Goal: Task Accomplishment & Management: Use online tool/utility

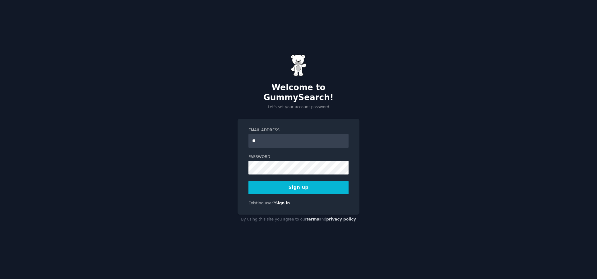
type input "**********"
click at [306, 182] on button "Sign up" at bounding box center [299, 187] width 100 height 13
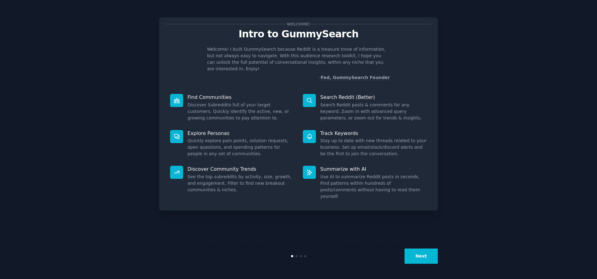
click at [417, 267] on div "Next" at bounding box center [298, 256] width 279 height 29
click at [417, 261] on button "Next" at bounding box center [421, 256] width 33 height 15
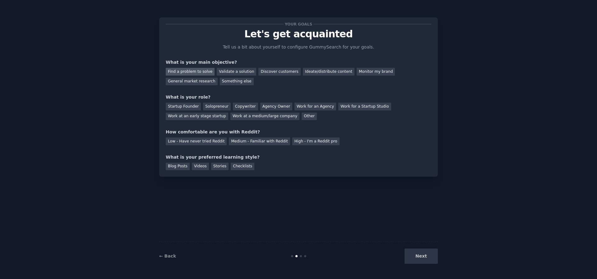
click at [204, 72] on div "Find a problem to solve" at bounding box center [190, 72] width 49 height 8
click at [302, 119] on div "Other" at bounding box center [309, 117] width 15 height 8
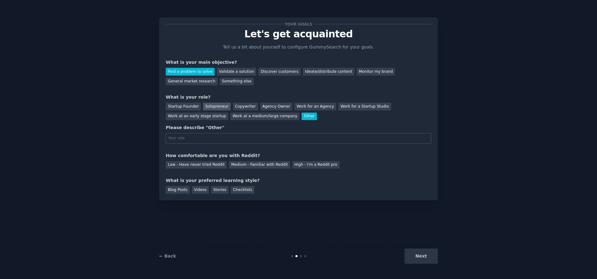
click at [219, 106] on div "Solopreneur" at bounding box center [216, 107] width 27 height 8
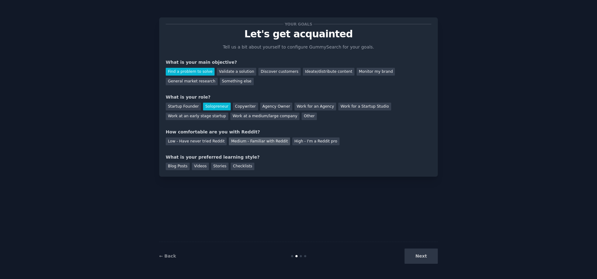
click at [235, 139] on div "Medium - Familiar with Reddit" at bounding box center [259, 142] width 61 height 8
click at [178, 169] on div "Blog Posts" at bounding box center [178, 167] width 24 height 8
click at [415, 257] on button "Next" at bounding box center [421, 256] width 33 height 15
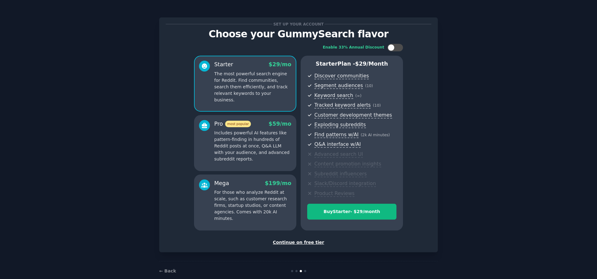
click at [311, 243] on div "Continue on free tier" at bounding box center [299, 242] width 266 height 7
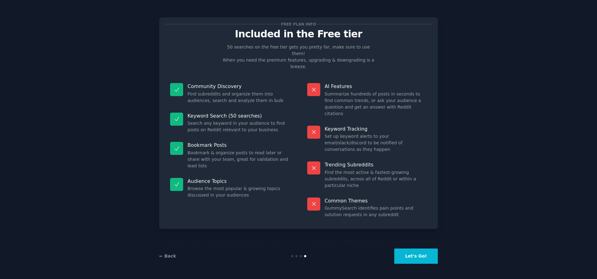
click at [416, 257] on button "Let's Go!" at bounding box center [416, 256] width 44 height 15
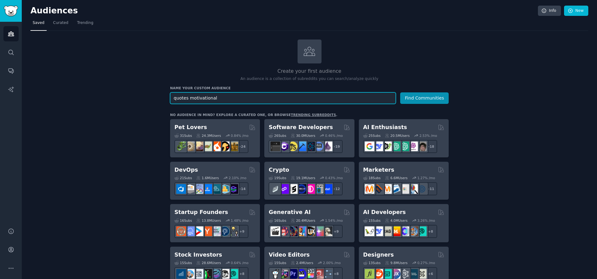
type input "quotes motivational"
click at [400, 92] on button "Find Communities" at bounding box center [424, 98] width 49 height 12
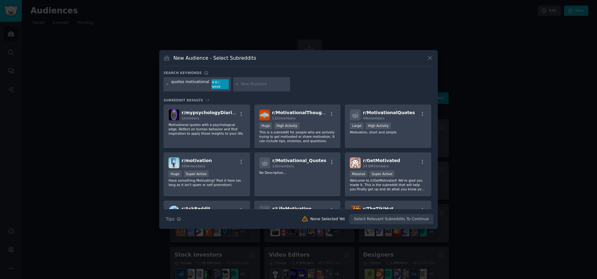
click at [375, 218] on div "Search Tips Tips None Selected Yet Select Relevant Subreddits To Continue" at bounding box center [299, 217] width 270 height 16
click at [238, 140] on div "r/ mypsychologyDiaries 1 members Motivational quotes with a psychological edge.…" at bounding box center [207, 127] width 86 height 44
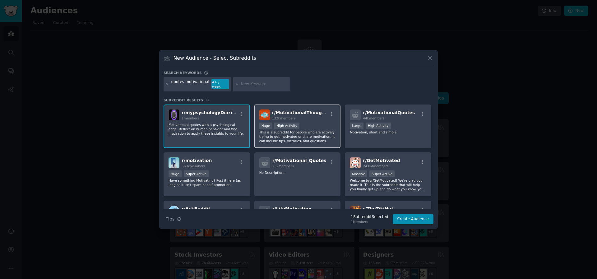
click at [296, 131] on p "This is a subreddit for people who are actively trying to get motivated or shar…" at bounding box center [297, 136] width 77 height 13
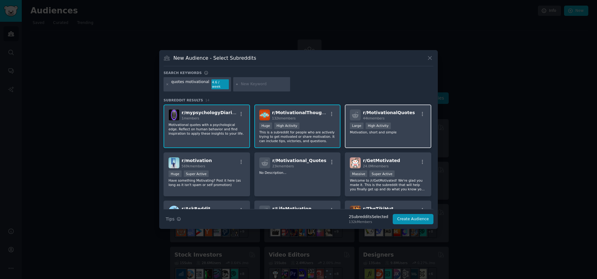
click at [396, 130] on p "Motivation, short and simple" at bounding box center [388, 132] width 77 height 4
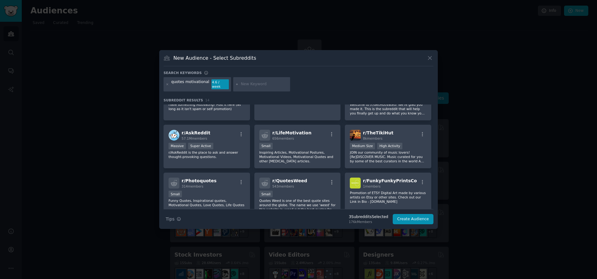
scroll to position [149, 0]
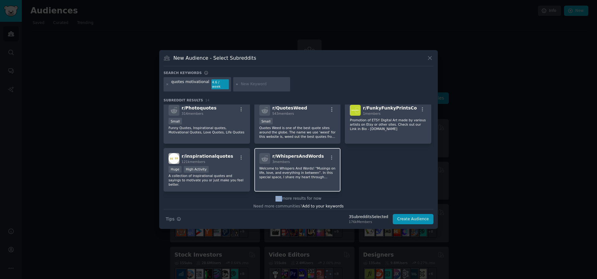
drag, startPoint x: 284, startPoint y: 190, endPoint x: 282, endPoint y: 179, distance: 11.6
click at [282, 179] on div "r/ mypsychologyDiaries 1 members Motivational quotes with a psychological edge.…" at bounding box center [299, 85] width 270 height 258
click at [282, 179] on div "r/ WhispersAndWords 3 members Welcome to Whispers And Words! "Musings on life, …" at bounding box center [297, 170] width 86 height 44
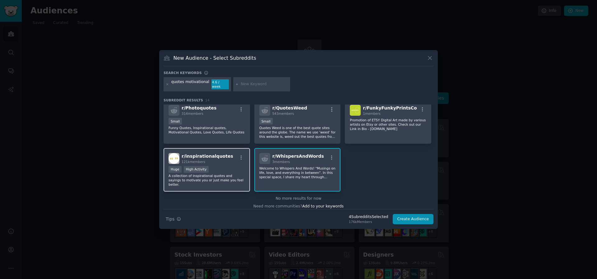
click at [232, 183] on div "r/ inspirationalquotes 121k members Huge High Activity A collection of inspirat…" at bounding box center [207, 170] width 86 height 44
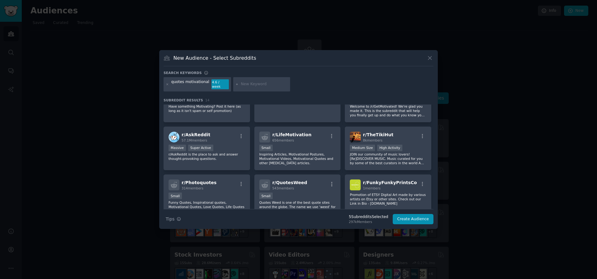
scroll to position [71, 0]
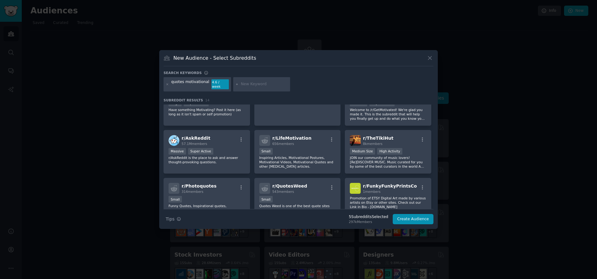
click at [232, 183] on div "r/ Photoquotes 314 members" at bounding box center [207, 188] width 77 height 11
click at [278, 184] on span "r/ QuotesWeed" at bounding box center [290, 186] width 35 height 5
click at [372, 190] on span "1 members" at bounding box center [372, 192] width 18 height 4
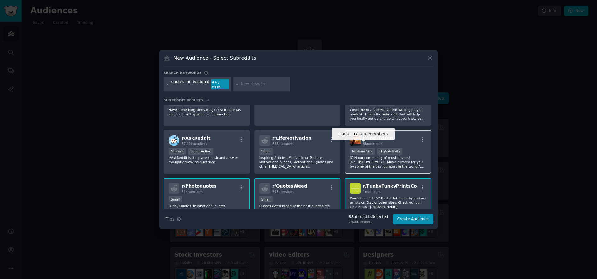
click at [366, 150] on div "Medium Size" at bounding box center [362, 151] width 25 height 7
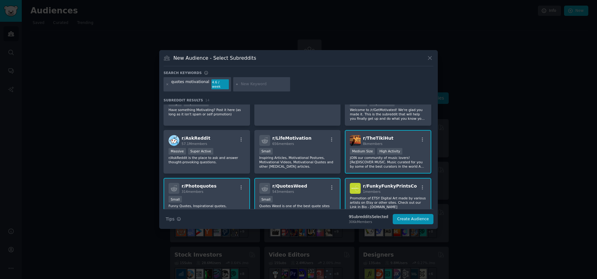
click at [396, 142] on div "r/ TheTikiHut 8k members" at bounding box center [388, 140] width 77 height 11
click at [329, 144] on div "r/ LifeMotivation 656 members Small Inspiring Articles, Motivational Postures, …" at bounding box center [297, 152] width 86 height 44
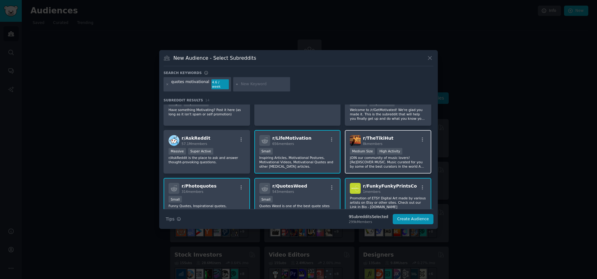
click at [387, 132] on div "r/ TheTikiHut 8k members >= 80th percentile for submissions / day Medium Size H…" at bounding box center [388, 152] width 86 height 44
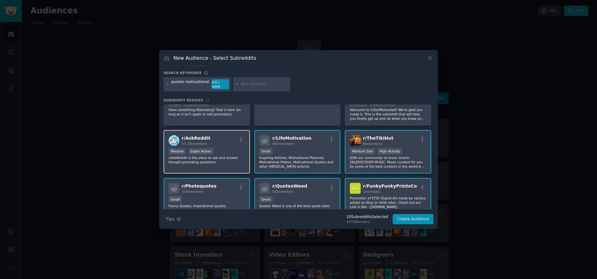
click at [216, 156] on p "r/AskReddit is the place to ask and answer thought-provoking questions." at bounding box center [207, 160] width 77 height 9
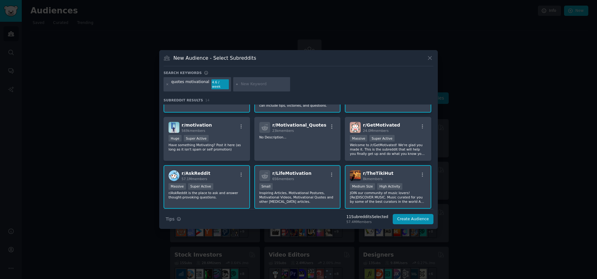
scroll to position [0, 0]
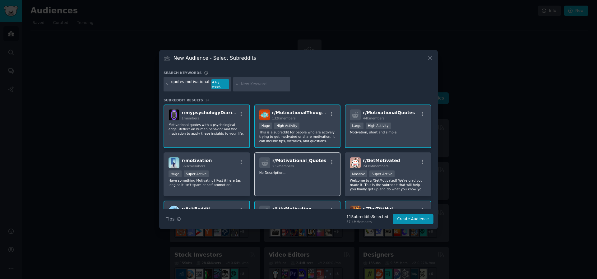
click at [292, 171] on p "No Description..." at bounding box center [297, 172] width 77 height 4
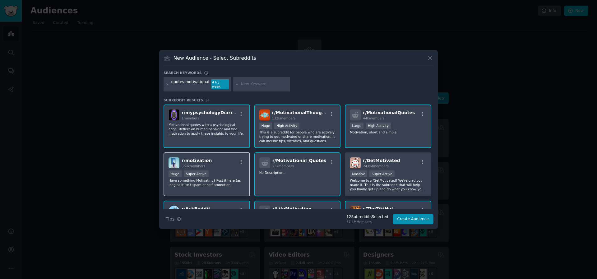
click at [225, 164] on div "r/ motivation 569k members" at bounding box center [207, 162] width 77 height 11
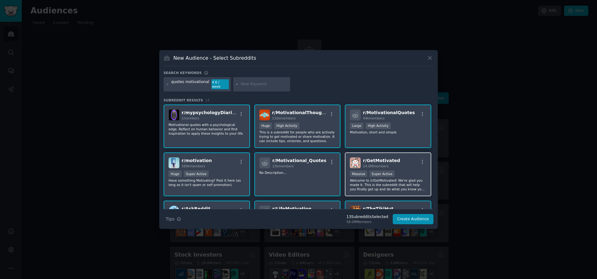
click at [400, 158] on div "r/ GetMotivated 24.0M members" at bounding box center [388, 162] width 77 height 11
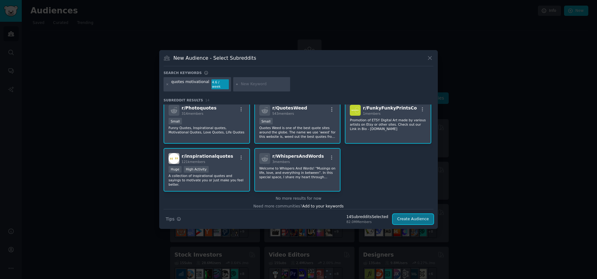
click at [413, 217] on button "Create Audience" at bounding box center [413, 219] width 41 height 11
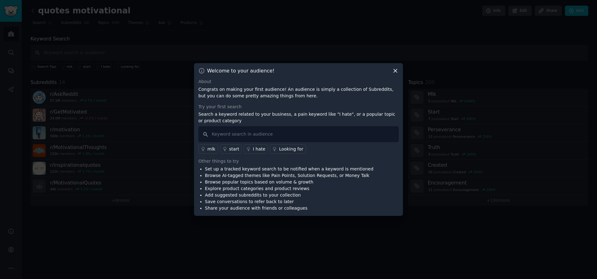
click at [393, 68] on icon at bounding box center [395, 71] width 7 height 7
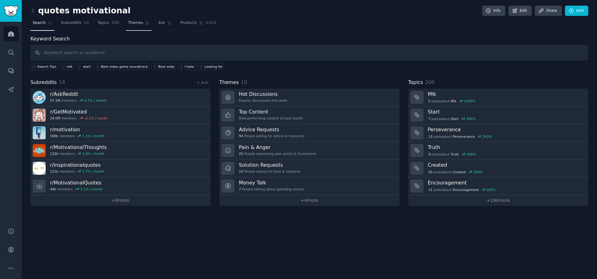
click at [128, 25] on span "Themes" at bounding box center [135, 23] width 15 height 6
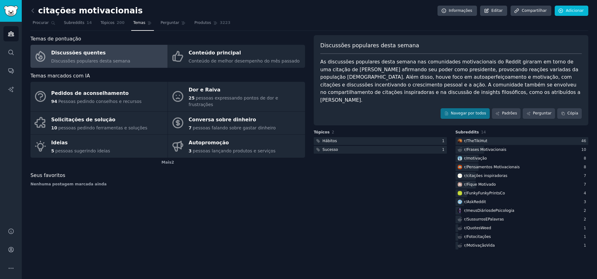
click at [359, 31] on div "citações motivacionais Informações Editar Compartilhar Adicionar Procurar Subre…" at bounding box center [309, 130] width 558 height 242
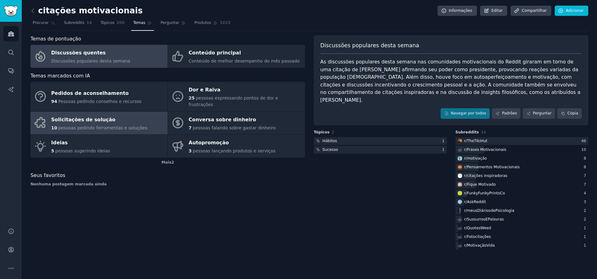
click at [119, 116] on div "Solicitações de solução" at bounding box center [99, 120] width 96 height 10
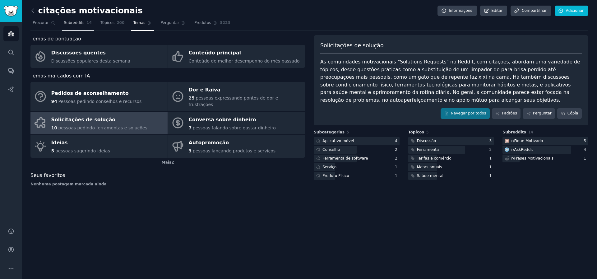
click at [87, 21] on font "14" at bounding box center [88, 23] width 5 height 4
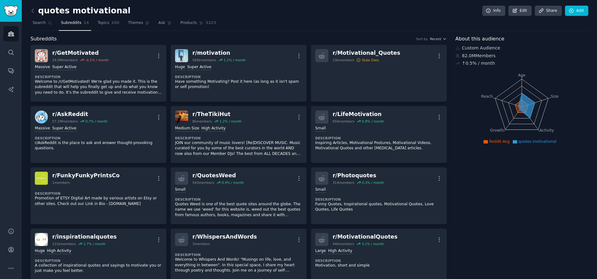
click at [317, 21] on nav "Search Subreddits 14 Topics 200 Themes Ask Products 3223" at bounding box center [309, 24] width 558 height 13
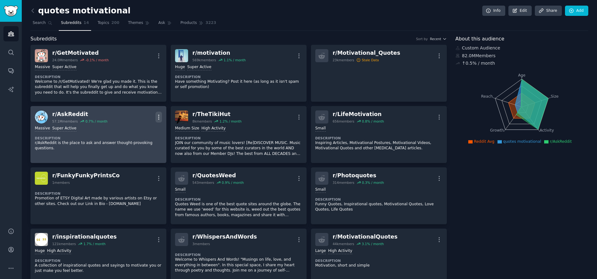
click at [158, 116] on icon "button" at bounding box center [159, 117] width 7 height 7
click at [138, 145] on div "Delete" at bounding box center [133, 140] width 37 height 13
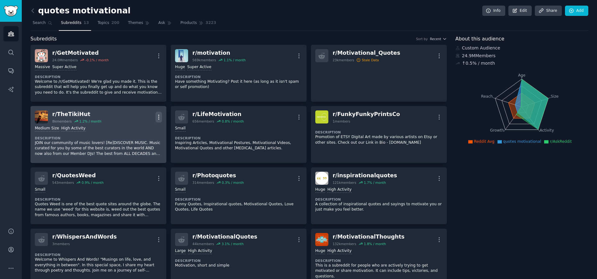
click at [159, 114] on icon "button" at bounding box center [159, 117] width 7 height 7
click at [139, 138] on p "Delete" at bounding box center [134, 141] width 14 height 7
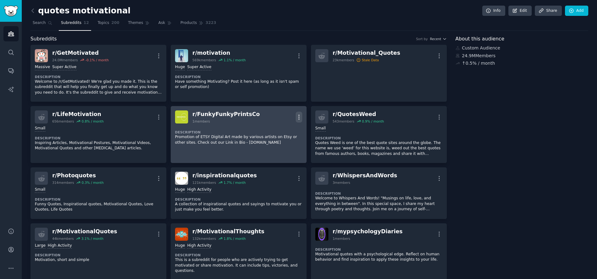
click at [300, 117] on icon "button" at bounding box center [299, 117] width 7 height 7
click at [282, 132] on div "Delete" at bounding box center [273, 130] width 37 height 13
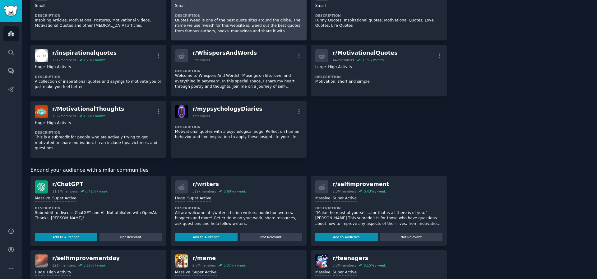
scroll to position [66, 0]
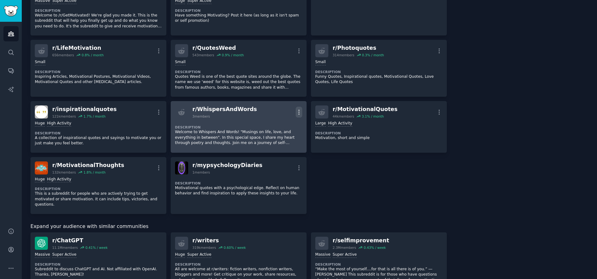
click at [296, 111] on icon "button" at bounding box center [299, 112] width 7 height 7
click at [273, 126] on p "Delete" at bounding box center [275, 125] width 14 height 7
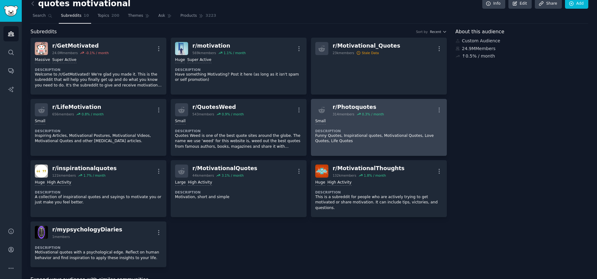
scroll to position [0, 0]
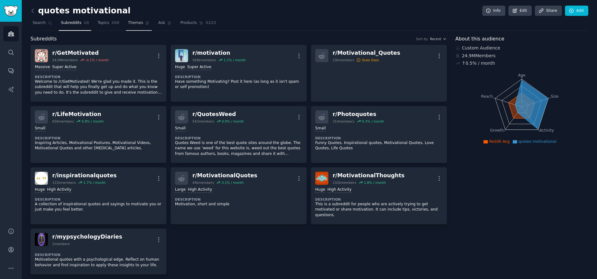
click at [133, 22] on span "Themes" at bounding box center [135, 23] width 15 height 6
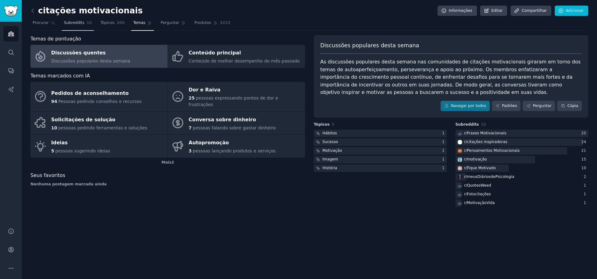
click at [456, 201] on div "Tópicos 5 Hábitos 1 Sucesso 1 Motivação 1 Imagem 1 História 1" at bounding box center [522, 165] width 133 height 86
click at [506, 102] on link "Padrões" at bounding box center [506, 106] width 29 height 11
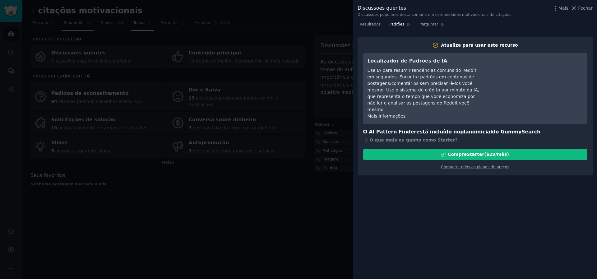
click at [319, 60] on div at bounding box center [298, 139] width 597 height 279
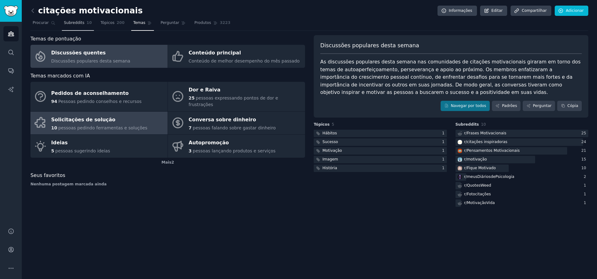
click at [135, 115] on div "Solicitações de solução" at bounding box center [99, 120] width 96 height 10
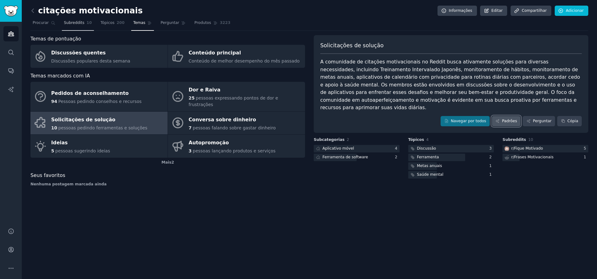
click at [508, 119] on font "Padrões" at bounding box center [509, 121] width 15 height 4
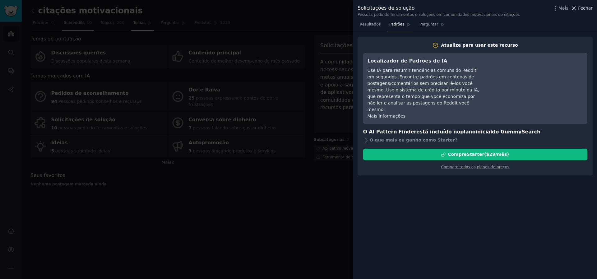
click at [581, 9] on font "Fechar" at bounding box center [585, 8] width 15 height 5
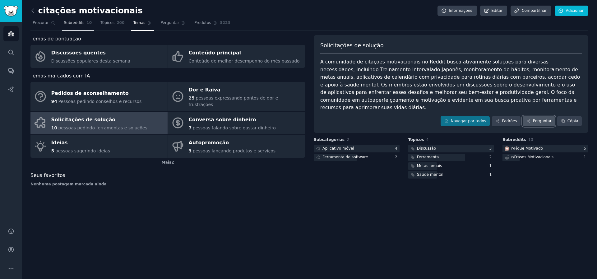
click at [554, 116] on link "Perguntar" at bounding box center [539, 121] width 32 height 11
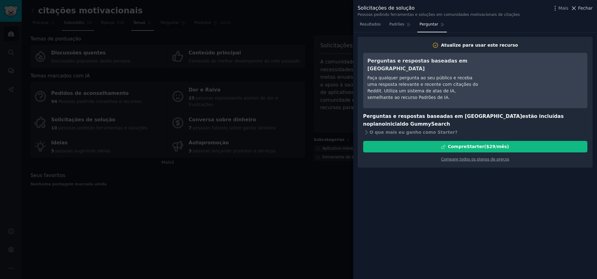
click at [584, 6] on font "Fechar" at bounding box center [585, 8] width 15 height 5
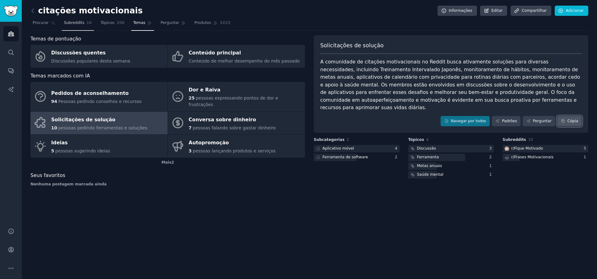
click at [575, 119] on font "Cópia" at bounding box center [573, 121] width 11 height 4
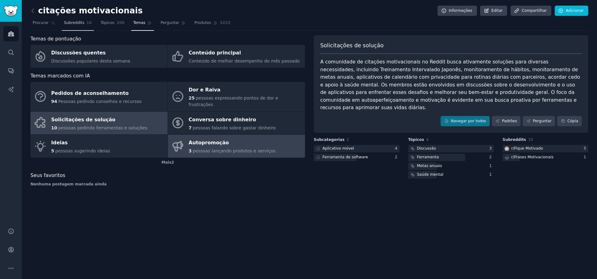
click at [269, 135] on link "Autopromoção 3 pessoas lançando produtos e serviços" at bounding box center [236, 146] width 137 height 23
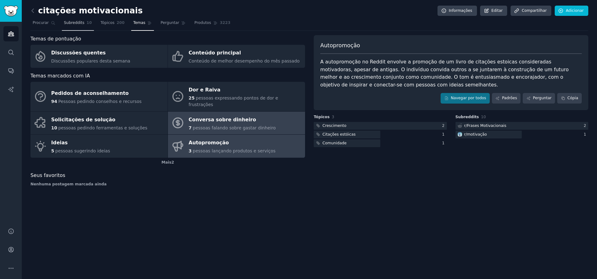
click at [275, 126] on link "Conversa sobre dinheiro 7 pessoas falando sobre gastar dinheiro" at bounding box center [236, 123] width 137 height 23
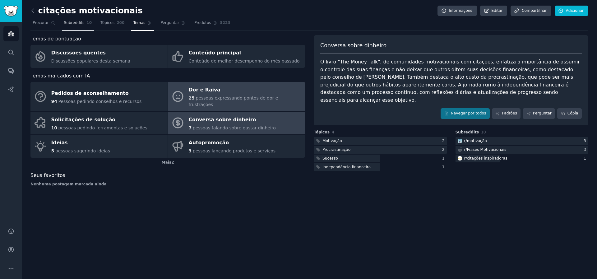
click at [277, 101] on div "25 pessoas expressando pontos de dor e frustrações" at bounding box center [245, 101] width 113 height 13
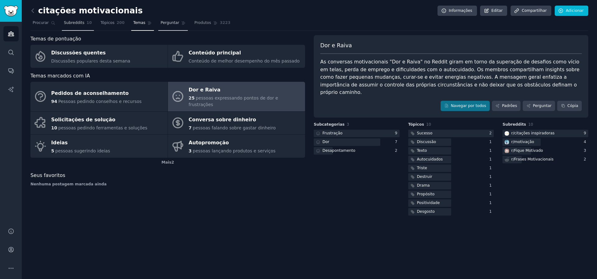
click at [168, 19] on link "Perguntar" at bounding box center [173, 24] width 30 height 13
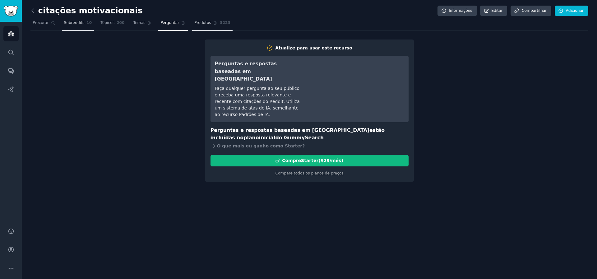
click at [194, 22] on font "Produtos" at bounding box center [202, 23] width 17 height 4
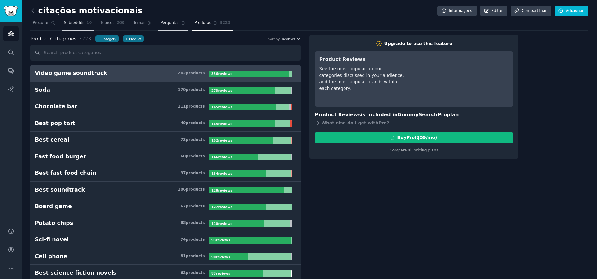
click at [168, 25] on span "Perguntar" at bounding box center [170, 23] width 19 height 6
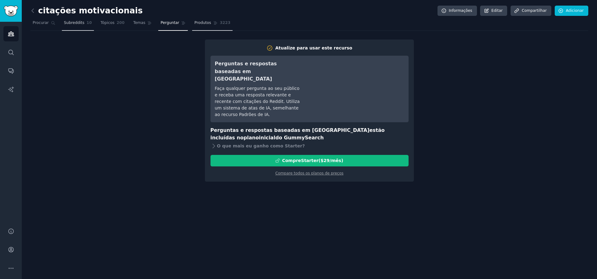
click at [207, 28] on link "Produtos 3223" at bounding box center [212, 24] width 40 height 13
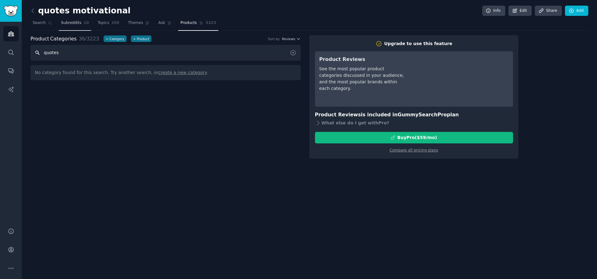
click at [186, 55] on input "quotes" at bounding box center [165, 53] width 270 height 16
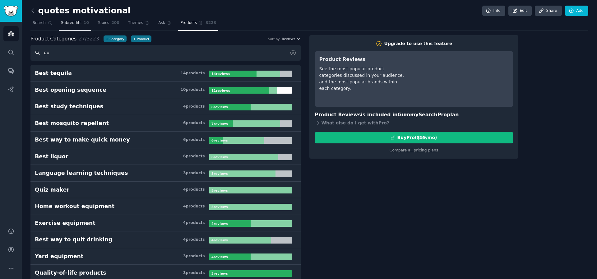
type input "q"
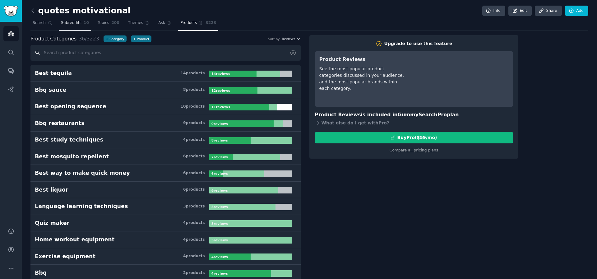
click at [126, 46] on input "text" at bounding box center [165, 53] width 270 height 16
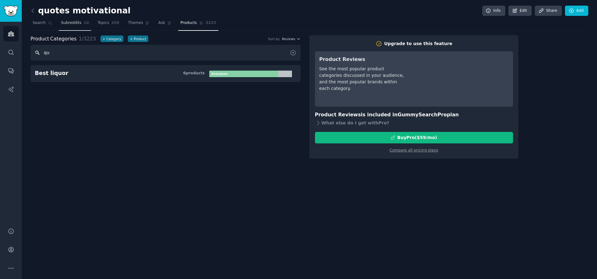
type input "q"
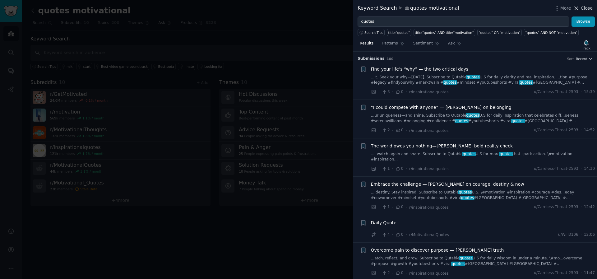
click at [586, 6] on span "Close" at bounding box center [587, 8] width 12 height 7
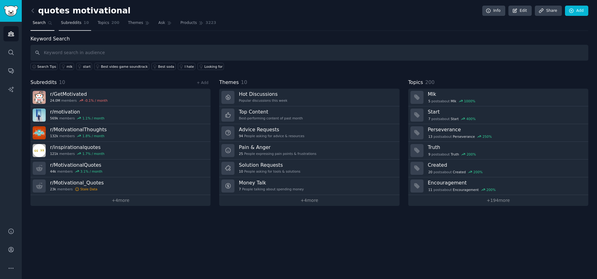
click at [72, 23] on span "Subreddits" at bounding box center [71, 23] width 21 height 6
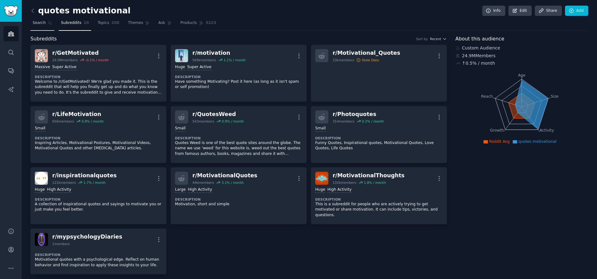
click at [46, 20] on link "Search" at bounding box center [42, 24] width 24 height 13
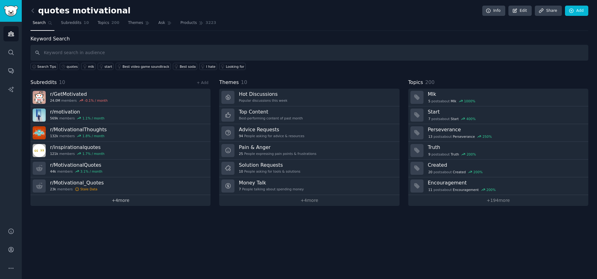
click at [136, 202] on link "+ 4 more" at bounding box center [120, 200] width 180 height 11
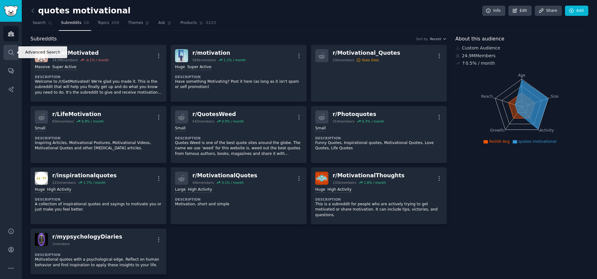
click at [11, 51] on icon "Sidebar" at bounding box center [11, 52] width 7 height 7
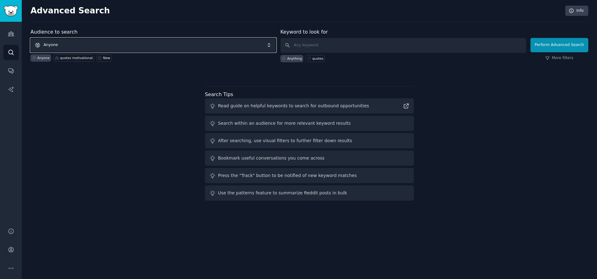
click at [91, 44] on span "Anyone" at bounding box center [153, 45] width 246 height 14
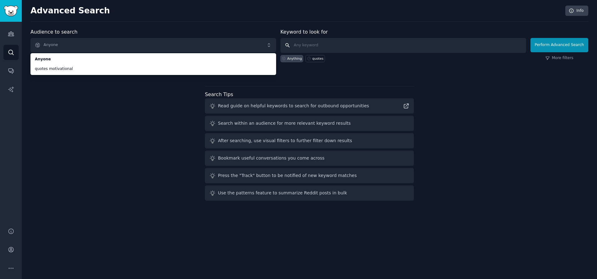
click at [306, 41] on input "text" at bounding box center [404, 45] width 246 height 15
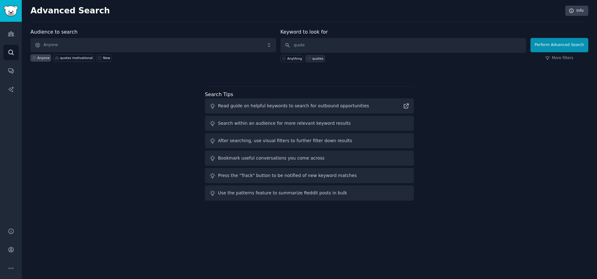
click at [320, 57] on div "quotes" at bounding box center [317, 58] width 11 height 4
type input "quotes"
click at [567, 50] on button "Perform Advanced Search" at bounding box center [560, 45] width 58 height 14
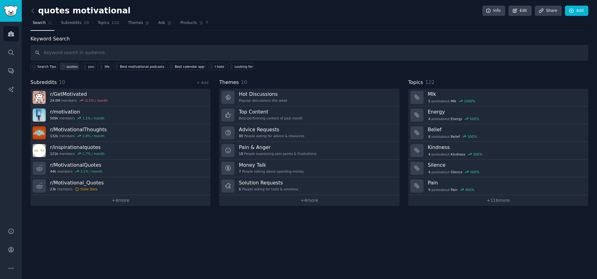
click at [68, 64] on div "quotes" at bounding box center [72, 66] width 11 height 4
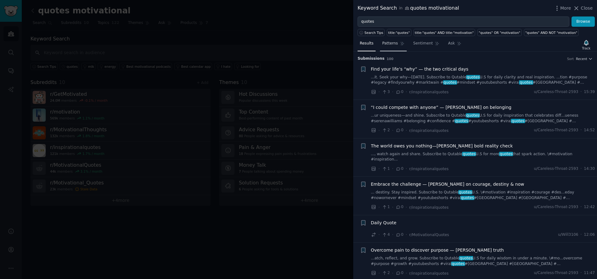
click at [392, 50] on link "Patterns" at bounding box center [393, 45] width 26 height 13
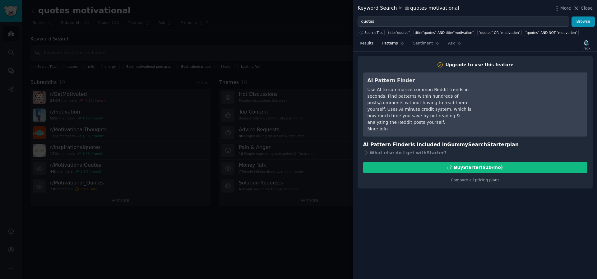
click at [364, 47] on link "Results" at bounding box center [367, 45] width 18 height 13
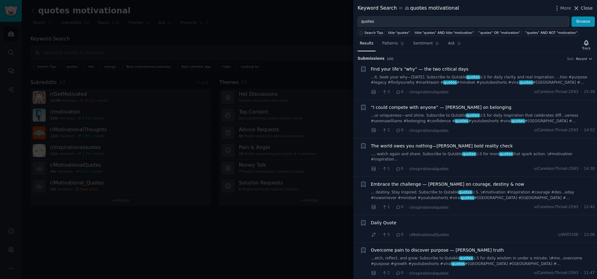
click at [580, 6] on icon at bounding box center [576, 8] width 7 height 7
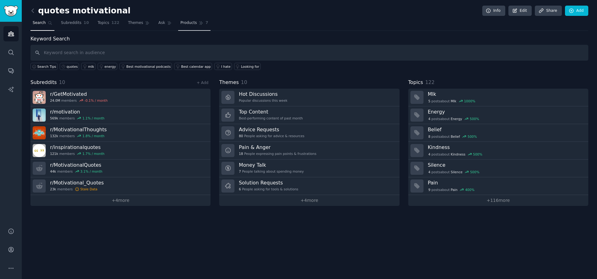
click at [190, 30] on link "Products 7" at bounding box center [194, 24] width 32 height 13
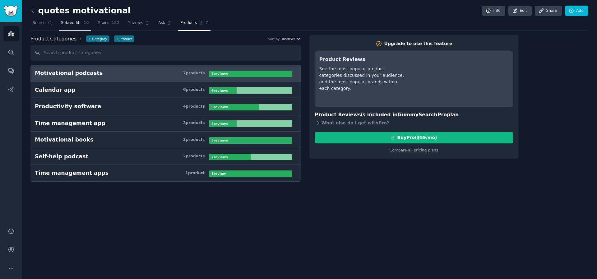
click at [75, 21] on span "Subreddits" at bounding box center [71, 23] width 21 height 6
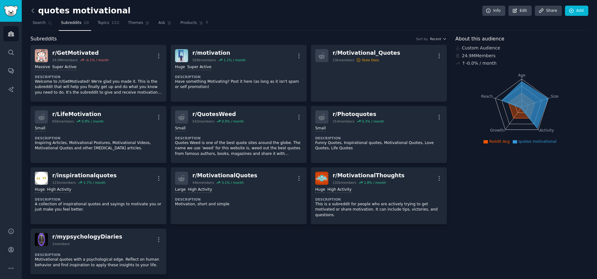
click at [35, 12] on icon at bounding box center [33, 10] width 7 height 7
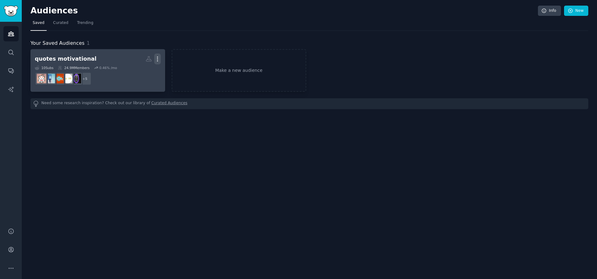
click at [160, 60] on icon "button" at bounding box center [157, 59] width 7 height 7
click at [144, 72] on p "Delete" at bounding box center [140, 72] width 14 height 7
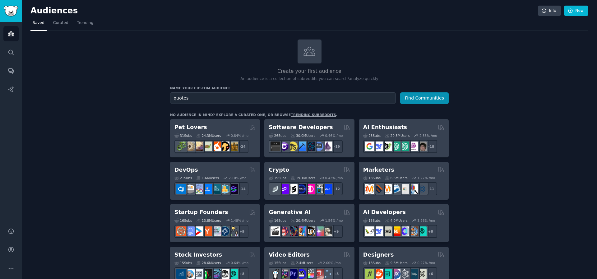
type input "quotes"
click at [400, 92] on button "Find Communities" at bounding box center [424, 98] width 49 height 12
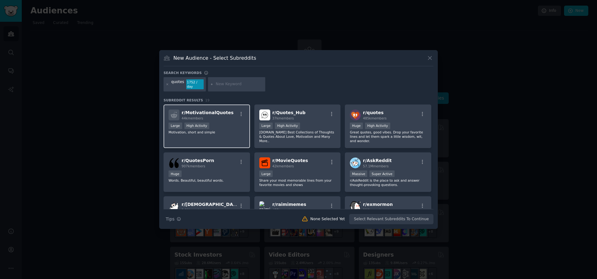
click at [221, 124] on div "Large High Activity" at bounding box center [207, 127] width 77 height 8
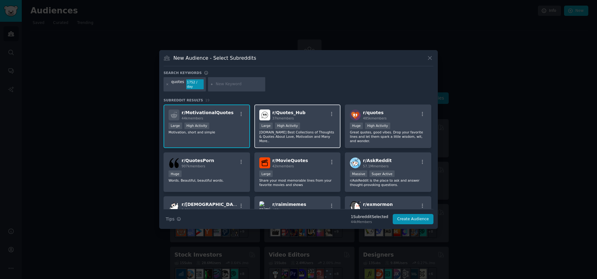
click at [307, 112] on div "r/ Quotes_Hub 37k members" at bounding box center [297, 115] width 77 height 11
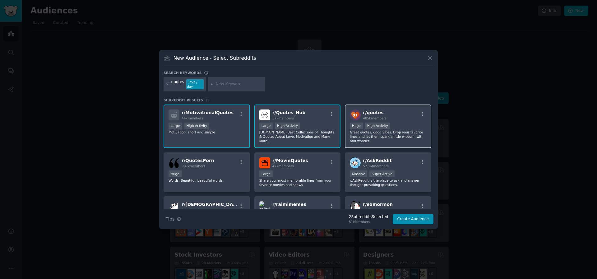
click at [396, 114] on div "r/ quotes 485k members" at bounding box center [388, 115] width 77 height 11
click at [238, 83] on input "text" at bounding box center [239, 85] width 47 height 6
type input "motivational quotes"
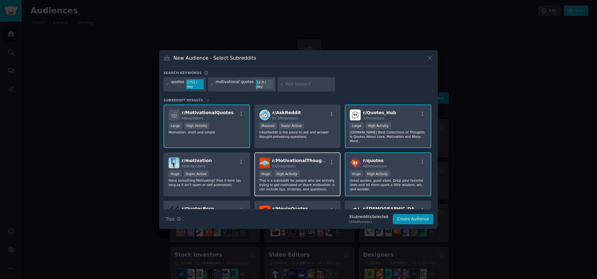
click at [319, 164] on div "132k members" at bounding box center [300, 166] width 56 height 4
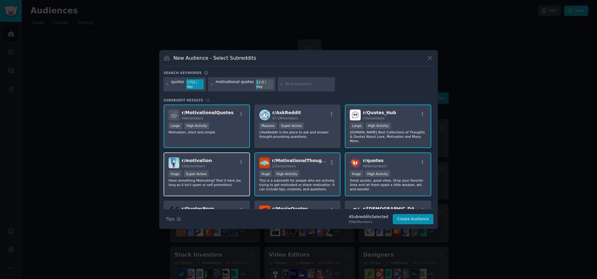
click at [228, 162] on div "r/ motivation 569k members" at bounding box center [207, 162] width 77 height 11
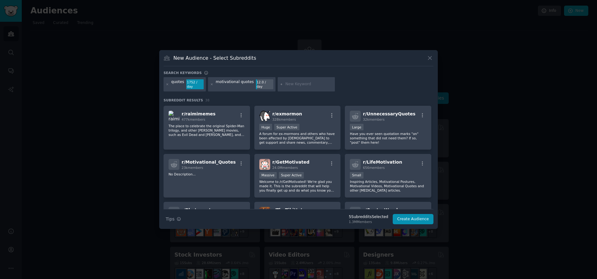
scroll to position [147, 0]
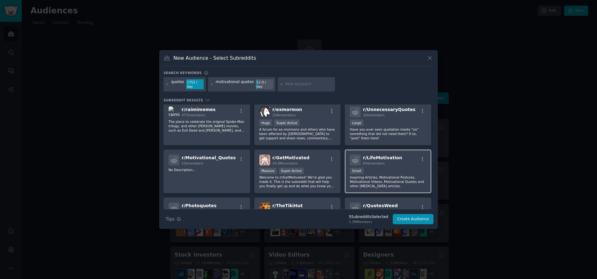
click at [392, 170] on div "100 - 1000 members Small" at bounding box center [388, 172] width 77 height 8
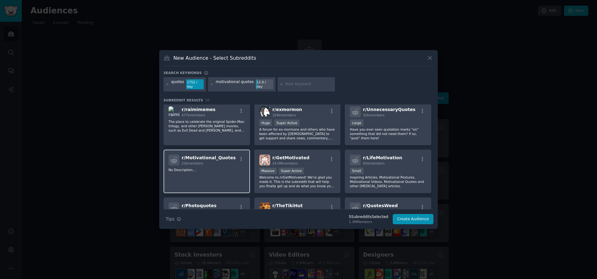
click at [232, 171] on div "r/ Motivational_Quotes 23k members No Description..." at bounding box center [207, 172] width 86 height 44
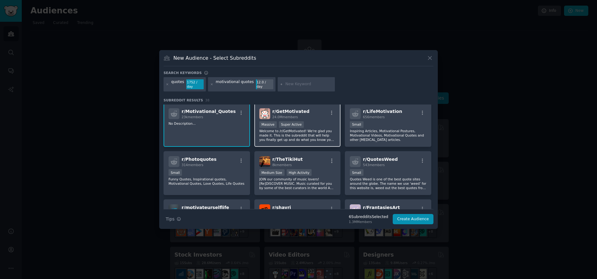
scroll to position [195, 0]
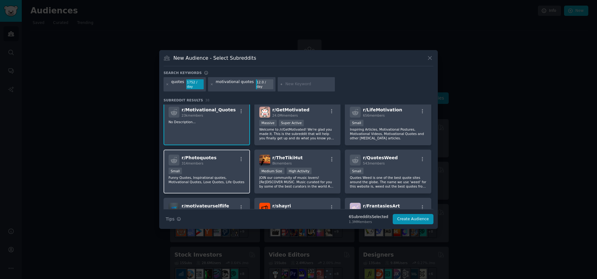
click at [218, 168] on div "Small" at bounding box center [207, 172] width 77 height 8
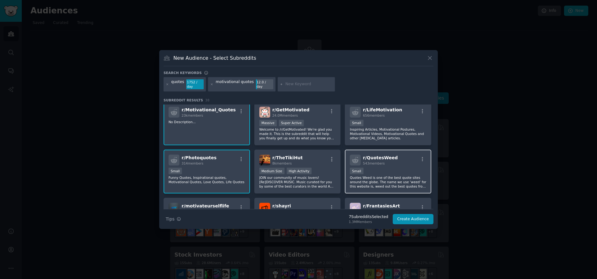
click at [394, 168] on div "Small" at bounding box center [388, 172] width 77 height 8
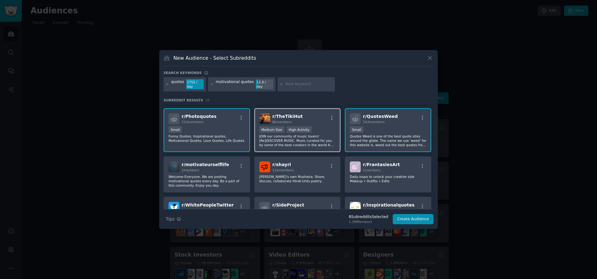
scroll to position [238, 0]
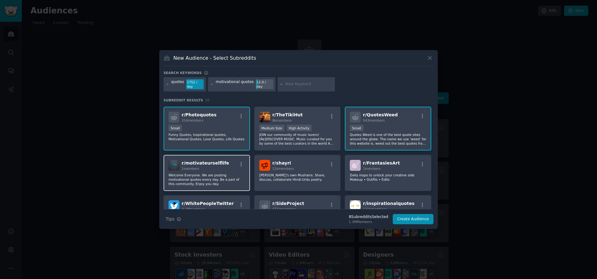
click at [225, 165] on div "r/ motivateurselflife 1 members" at bounding box center [207, 165] width 77 height 11
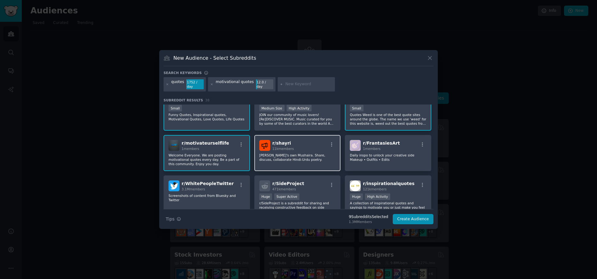
scroll to position [283, 0]
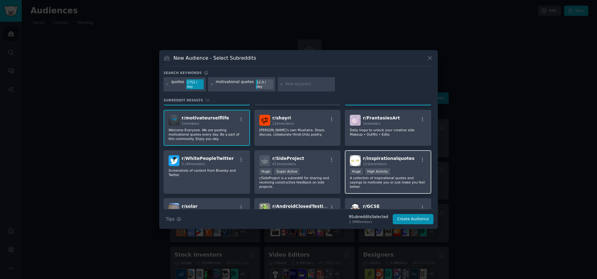
click at [402, 163] on div "121k members" at bounding box center [389, 164] width 52 height 4
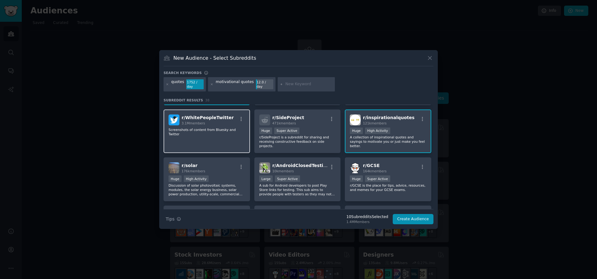
scroll to position [276, 0]
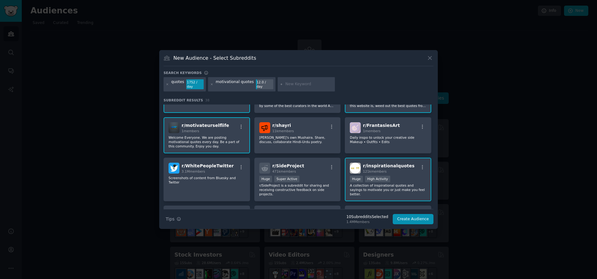
click at [296, 85] on input "text" at bounding box center [309, 85] width 47 height 6
type input "inspirational quotes"
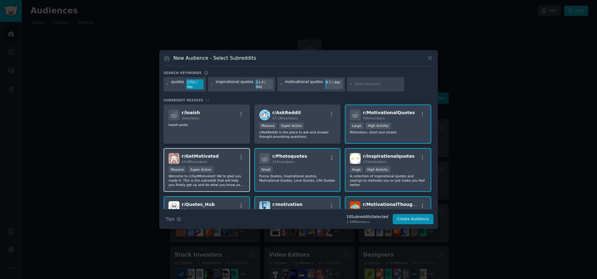
click at [226, 161] on div "r/ GetMotivated 24.0M members" at bounding box center [207, 158] width 77 height 11
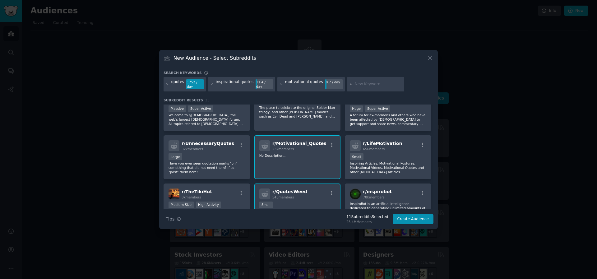
scroll to position [208, 0]
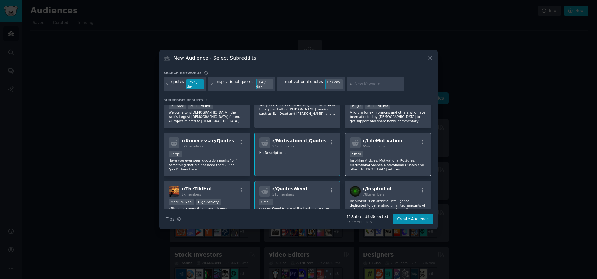
click at [385, 152] on div "100 - 1000 members Small" at bounding box center [388, 155] width 77 height 8
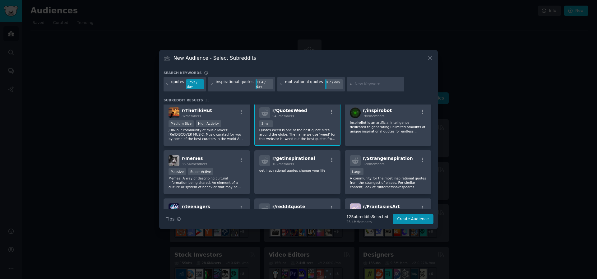
scroll to position [296, 0]
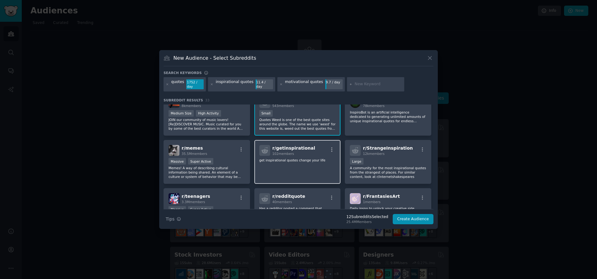
click at [321, 168] on div "r/ getinspirational 102 members get inspirational quotes change your life" at bounding box center [297, 162] width 86 height 44
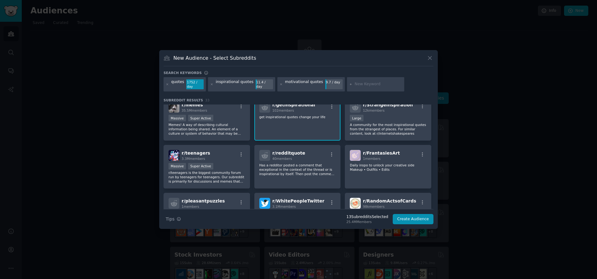
scroll to position [335, 0]
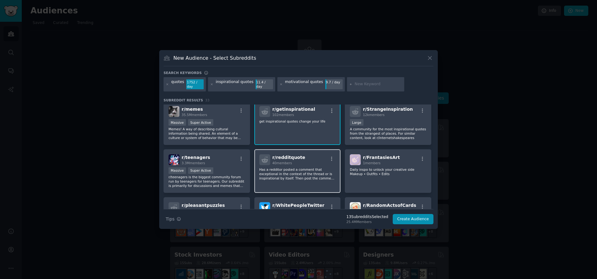
click at [321, 172] on p "Has a redditor posted a comment that exceptional in the context of the thread o…" at bounding box center [297, 173] width 77 height 13
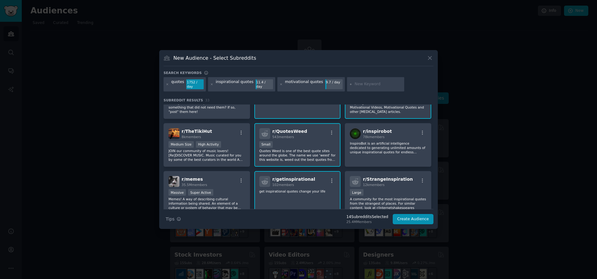
scroll to position [259, 0]
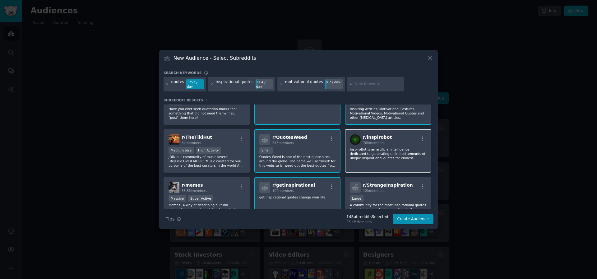
click at [389, 166] on div "r/ inspirobot 78k members InspiroBot is an artificial intelligence dedicated to…" at bounding box center [388, 151] width 86 height 44
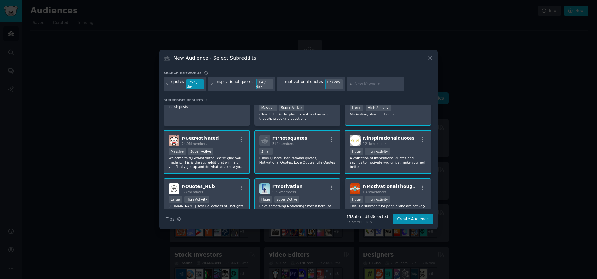
scroll to position [11, 0]
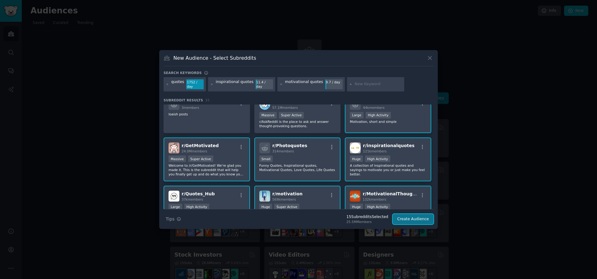
click at [424, 218] on button "Create Audience" at bounding box center [413, 219] width 41 height 11
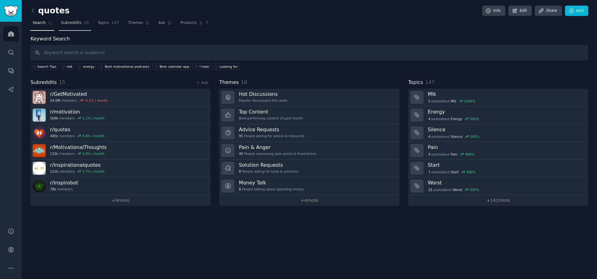
click at [79, 22] on span "Subreddits" at bounding box center [71, 23] width 21 height 6
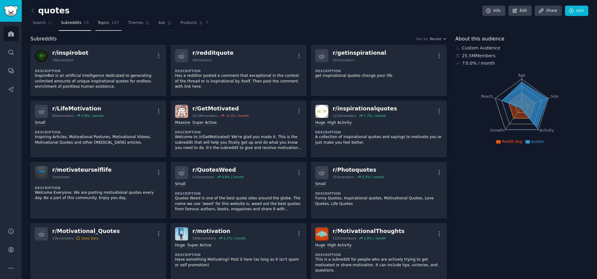
click at [106, 23] on link "Topics 147" at bounding box center [109, 24] width 26 height 13
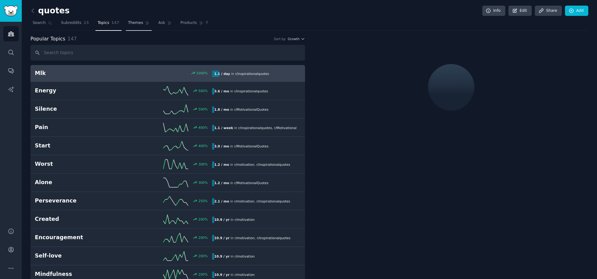
click at [128, 23] on span "Themes" at bounding box center [135, 23] width 15 height 6
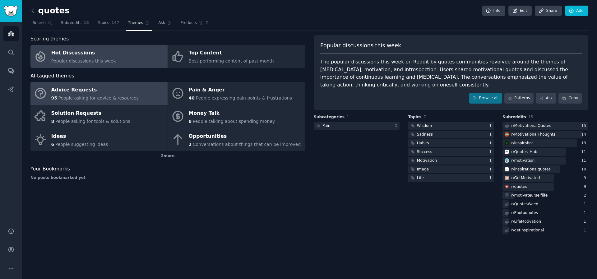
click at [132, 87] on link "Advice Requests 95 People asking for advice & resources" at bounding box center [98, 93] width 137 height 23
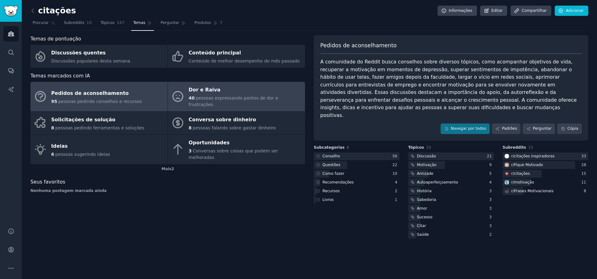
click at [261, 96] on font "pessoas expressando pontos de dor e frustrações" at bounding box center [234, 102] width 90 height 12
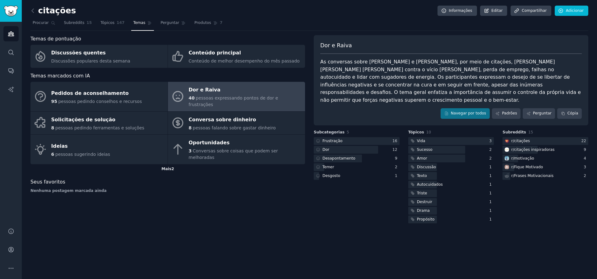
click at [165, 164] on div "Mais 2" at bounding box center [167, 169] width 275 height 10
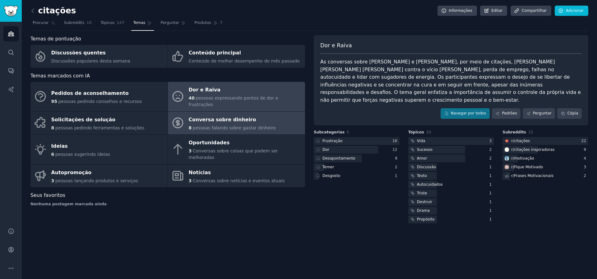
click at [205, 116] on font "Conversa sobre dinheiro" at bounding box center [223, 120] width 68 height 8
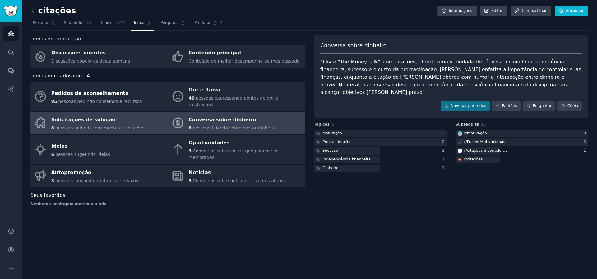
click at [112, 125] on font "pessoas pedindo ferramentas e soluções" at bounding box center [99, 127] width 89 height 5
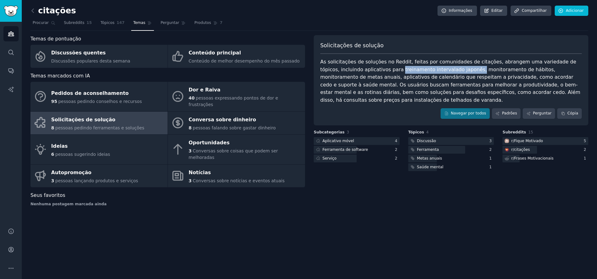
drag, startPoint x: 377, startPoint y: 71, endPoint x: 451, endPoint y: 70, distance: 73.7
click at [451, 70] on font "As solicitações de soluções no Reddit, feitas por comunidades de citações, abra…" at bounding box center [451, 81] width 262 height 44
copy font "treinamento intervalado japonês,"
click at [391, 117] on div "Navegar por todos Padrões Perguntar Cópia" at bounding box center [451, 113] width 262 height 11
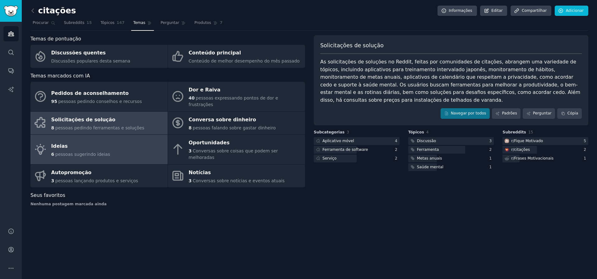
click at [128, 140] on link "Ideias 6 pessoas sugerindo ideias" at bounding box center [98, 150] width 137 height 30
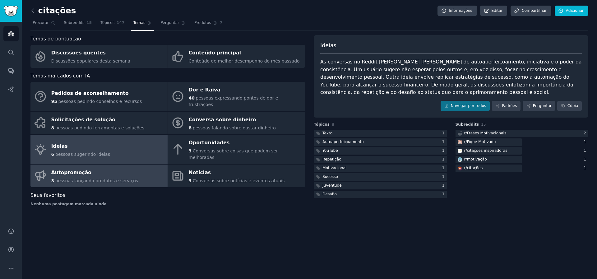
click at [133, 169] on link "Autopromoção 3 pessoas lançando produtos e serviços" at bounding box center [98, 176] width 137 height 23
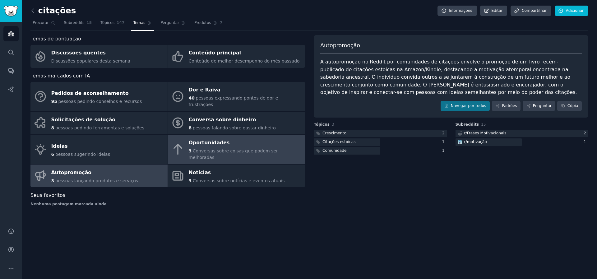
click at [213, 140] on font "Oportunidades" at bounding box center [209, 143] width 41 height 6
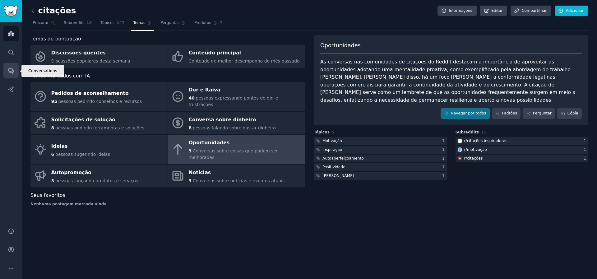
click at [7, 71] on link "Conversas" at bounding box center [10, 70] width 15 height 15
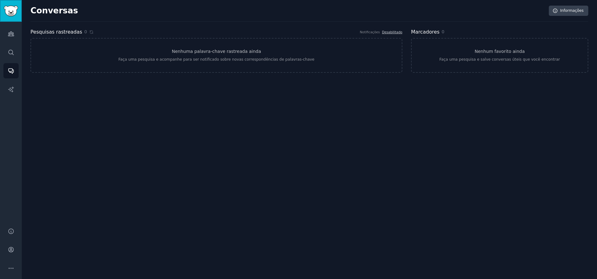
click at [14, 12] on img "Barra lateral" at bounding box center [11, 11] width 14 height 11
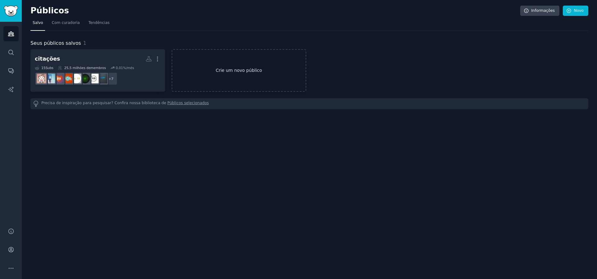
click at [235, 68] on font "Crie um novo público" at bounding box center [239, 70] width 46 height 5
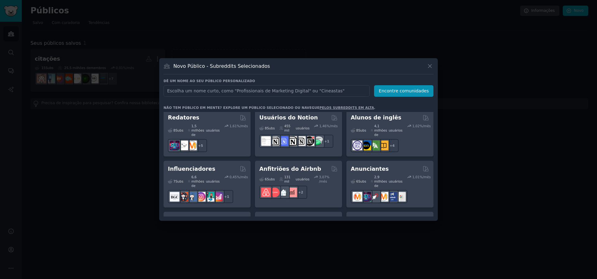
scroll to position [503, 0]
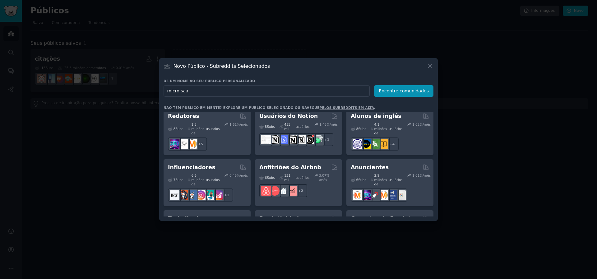
type input "micro saas"
click button "Encontre comunidades" at bounding box center [403, 91] width 59 height 12
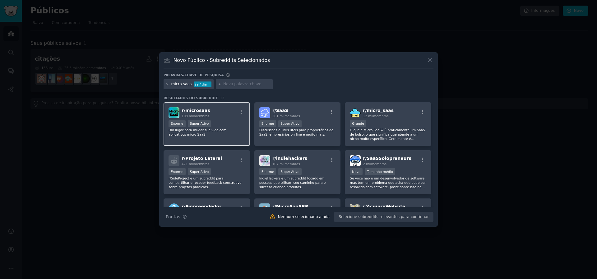
click at [229, 117] on div "r/ microsaas 108 mil membros" at bounding box center [207, 112] width 77 height 11
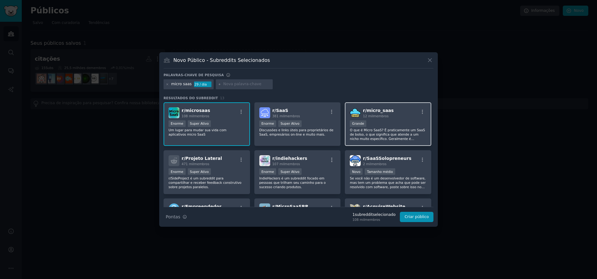
click at [373, 115] on font "membros" at bounding box center [381, 116] width 16 height 4
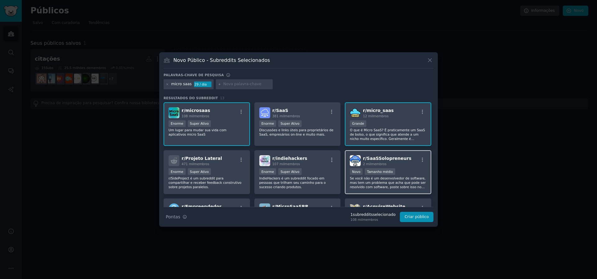
click at [387, 163] on div "2 mil membros" at bounding box center [387, 164] width 49 height 4
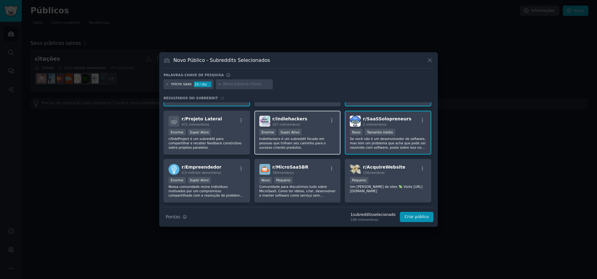
scroll to position [41, 0]
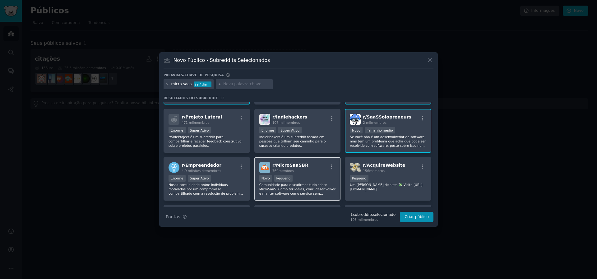
click at [309, 172] on div "r/ MicroSaaSBR 760 membros" at bounding box center [297, 167] width 77 height 11
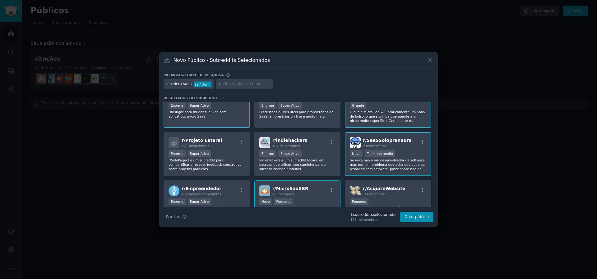
scroll to position [16, 0]
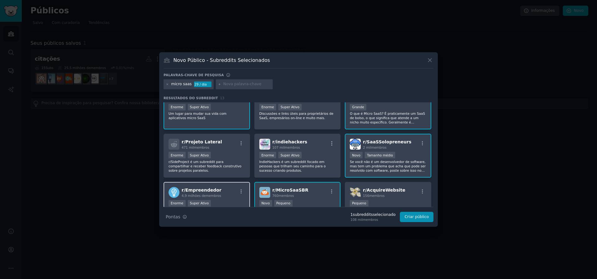
click at [215, 199] on div "r/ Empreendedor 4,9 milhões de membros Enorme Super Ativo Nossa comunidade reún…" at bounding box center [207, 204] width 86 height 44
click at [227, 143] on div "r/ Projeto Lateral 471 mil membros" at bounding box center [207, 144] width 77 height 11
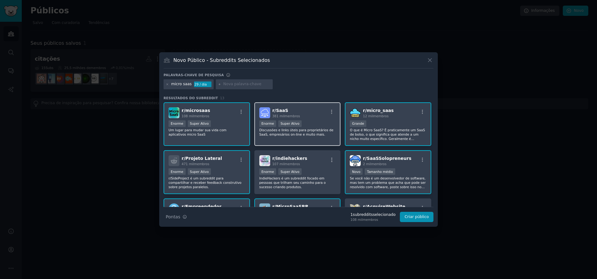
click at [295, 113] on h2 "r/ SaaS 381 mil membros" at bounding box center [287, 112] width 28 height 11
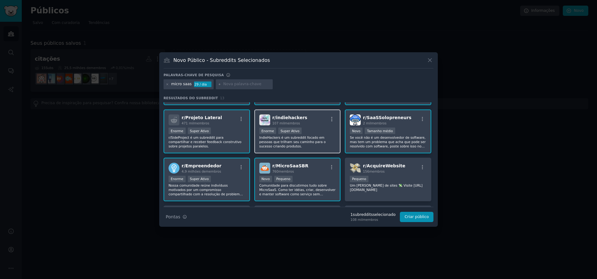
click at [322, 121] on div "r/ indiehackers 107 mil membros" at bounding box center [297, 119] width 77 height 11
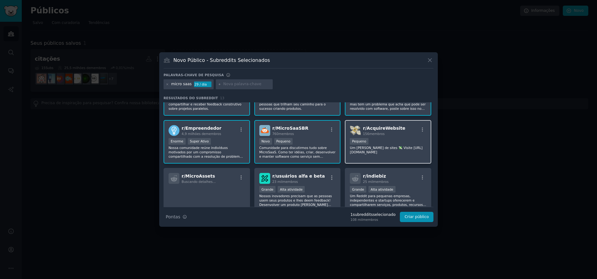
scroll to position [108, 0]
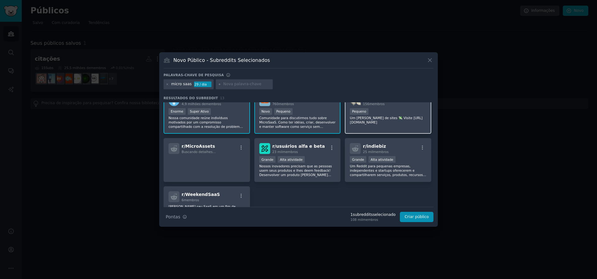
click at [407, 155] on div "r/ indiebiz 25 mil membros Grande Alta atividade Um Reddit para pequenas empres…" at bounding box center [388, 160] width 86 height 44
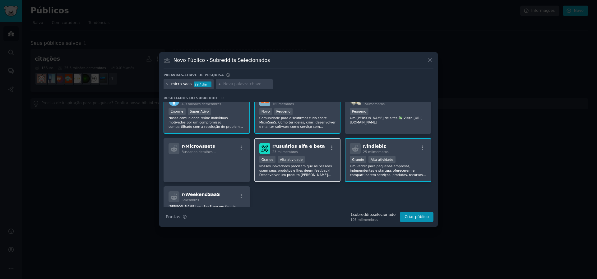
click at [325, 155] on div "r/ usuários alfa e beta 23 mil membros Grande Alta atividade Nossos inovadores …" at bounding box center [297, 160] width 86 height 44
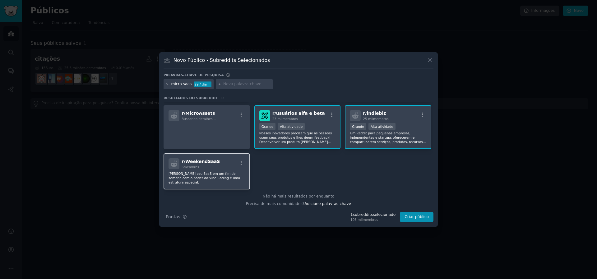
click at [237, 168] on div "r/ WeekendSaaS 6 membros" at bounding box center [207, 163] width 77 height 11
click at [422, 214] on button "Criar público" at bounding box center [417, 217] width 34 height 11
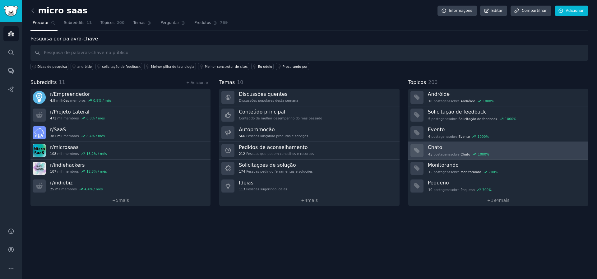
click at [452, 154] on font "sobre" at bounding box center [455, 154] width 9 height 4
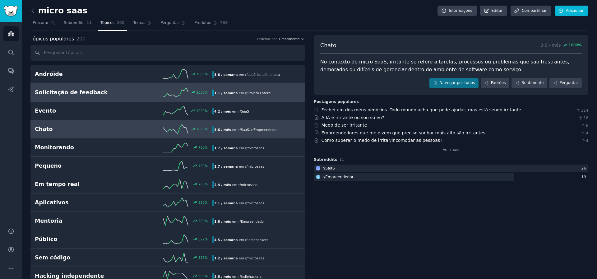
click at [112, 87] on link "Solicitação de feedback 1000 % 1,1 / semana em r/ Projeto Lateral" at bounding box center [167, 92] width 275 height 18
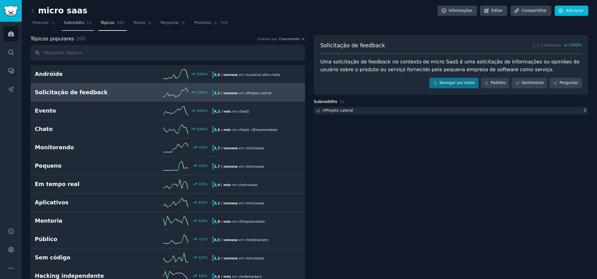
click at [82, 26] on link "Subreddits 11" at bounding box center [78, 24] width 32 height 13
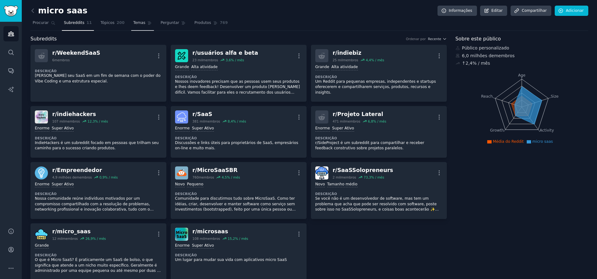
click at [138, 28] on link "Temas" at bounding box center [142, 24] width 23 height 13
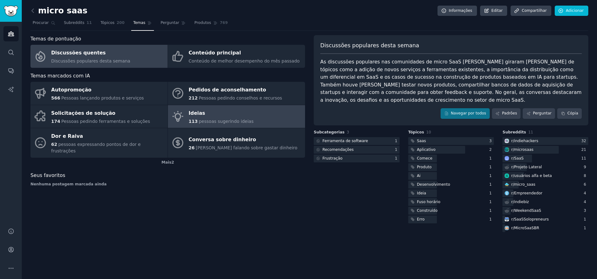
click at [276, 123] on link "Ideias 113 pessoas sugerindo ideias" at bounding box center [236, 116] width 137 height 23
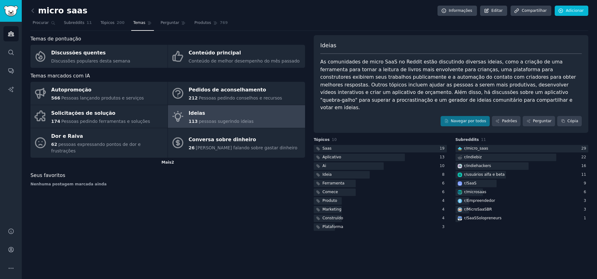
click at [170, 160] on font "Mais" at bounding box center [166, 162] width 10 height 4
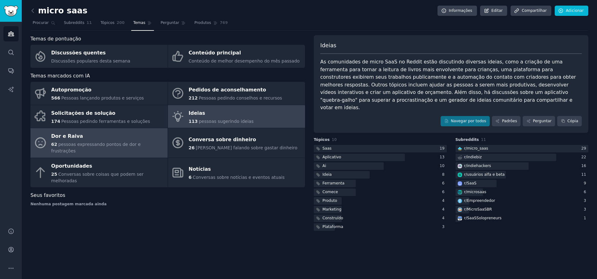
click at [144, 134] on div "Dor e Raiva" at bounding box center [107, 137] width 113 height 10
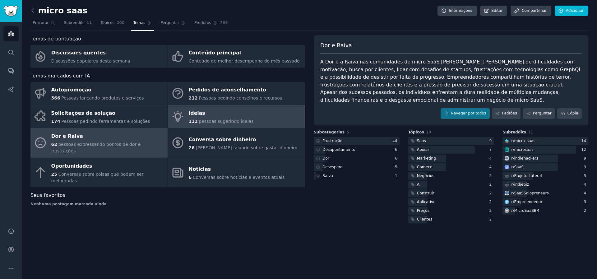
click at [194, 122] on font "113" at bounding box center [193, 121] width 9 height 5
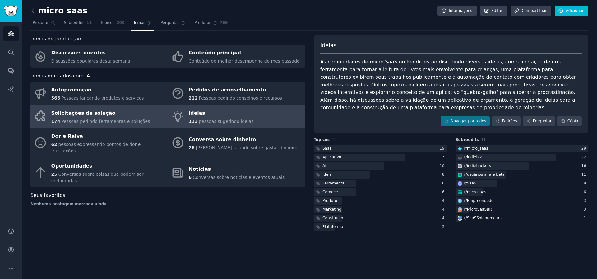
click at [133, 112] on div "Solicitações de solução" at bounding box center [100, 113] width 99 height 10
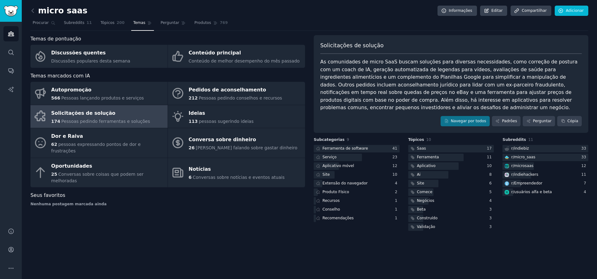
click at [29, 13] on div "micro saas Informações Editar Compartilhar Adicionar Procurar Subreddits 11 Tóp…" at bounding box center [310, 139] width 576 height 279
click at [32, 11] on icon at bounding box center [33, 11] width 2 height 4
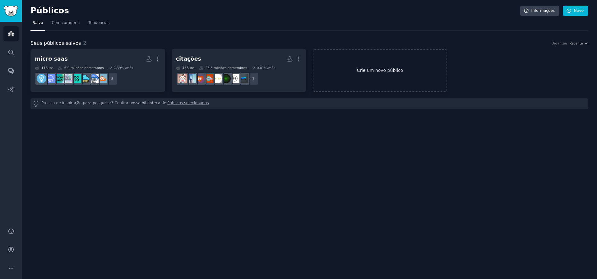
click at [365, 61] on link "Crie um novo público" at bounding box center [380, 70] width 135 height 43
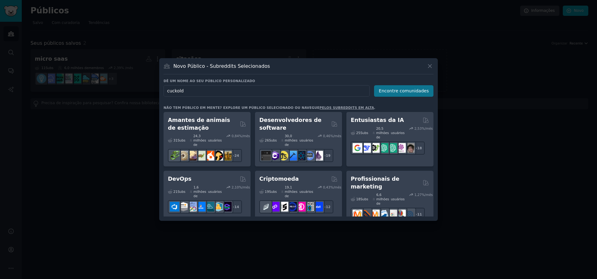
type input "cuckold"
click at [390, 92] on font "Encontre comunidades" at bounding box center [404, 90] width 50 height 5
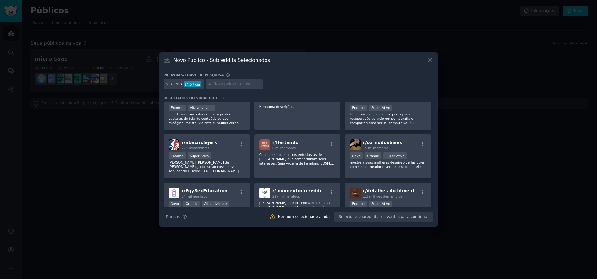
scroll to position [109, 0]
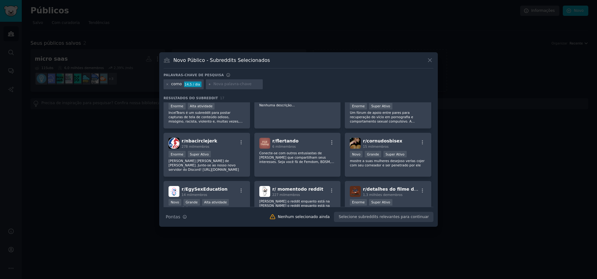
click at [194, 84] on font "14,5 / dia" at bounding box center [193, 84] width 16 height 4
click at [222, 86] on input "text" at bounding box center [236, 85] width 47 height 6
type input "hotwife"
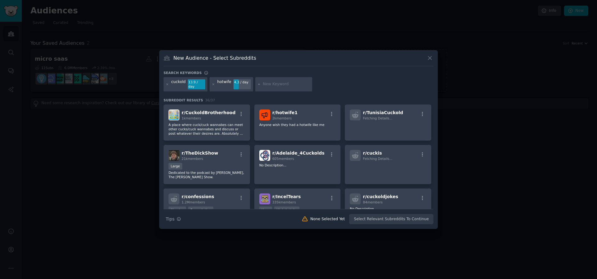
click at [353, 75] on div "Search keywords" at bounding box center [299, 74] width 270 height 7
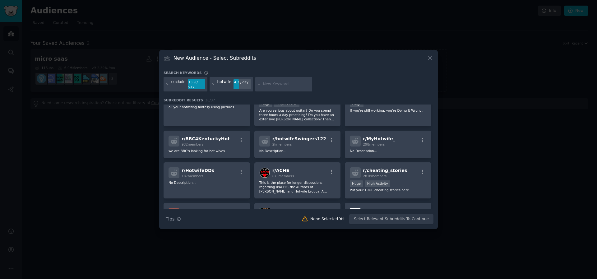
scroll to position [203, 0]
click at [311, 144] on div "r/ hotwifeSwingers122 2k members No Description..." at bounding box center [297, 142] width 86 height 27
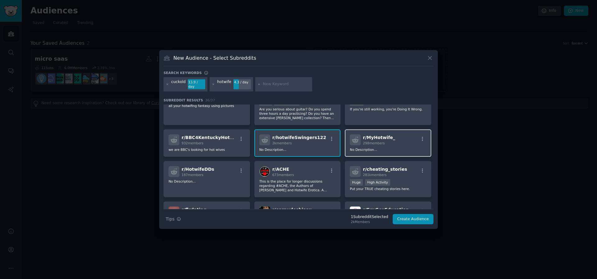
click at [354, 143] on div "r/ MyHotwife_ 298 members No Description..." at bounding box center [388, 142] width 86 height 27
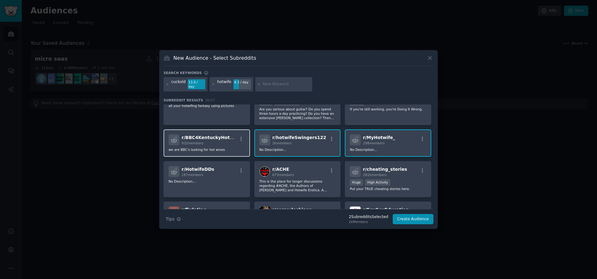
click at [221, 142] on div "932 members" at bounding box center [210, 143] width 56 height 4
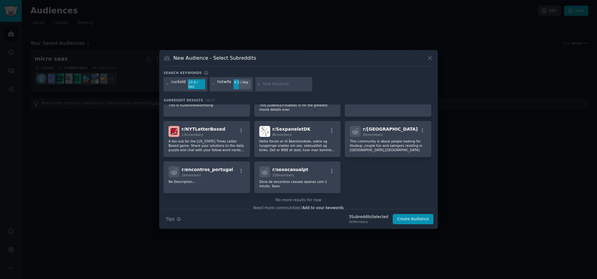
scroll to position [425, 0]
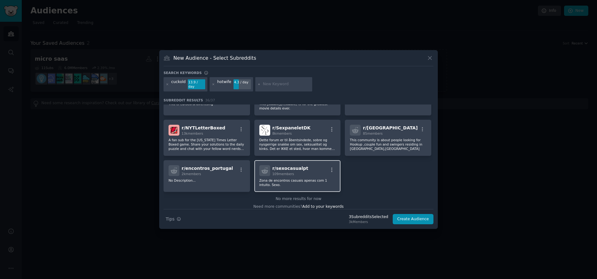
click at [323, 170] on div "r/ sexocasualpt 109 members" at bounding box center [297, 170] width 77 height 11
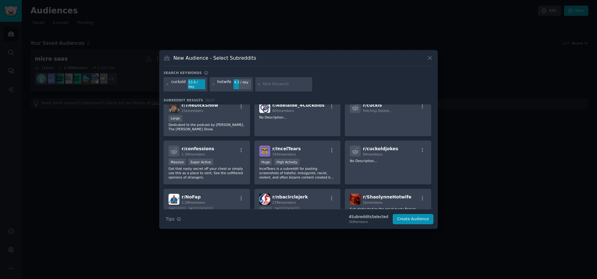
scroll to position [0, 0]
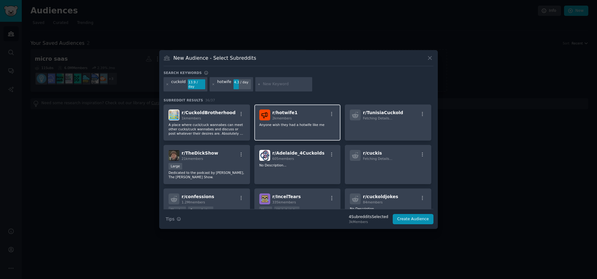
click at [313, 131] on div "r/ hotwife1 2k members Anyone wish they had a hotwife like me" at bounding box center [297, 123] width 86 height 36
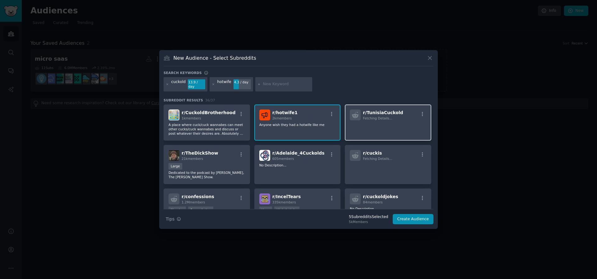
click at [366, 126] on p at bounding box center [388, 129] width 77 height 13
click at [386, 163] on p at bounding box center [388, 169] width 77 height 13
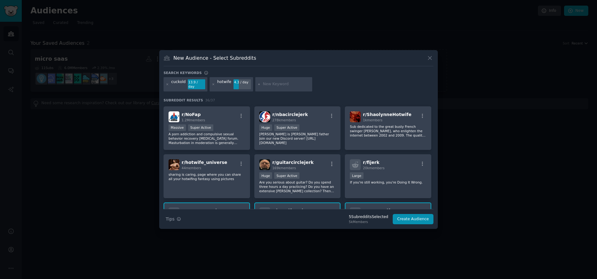
scroll to position [132, 0]
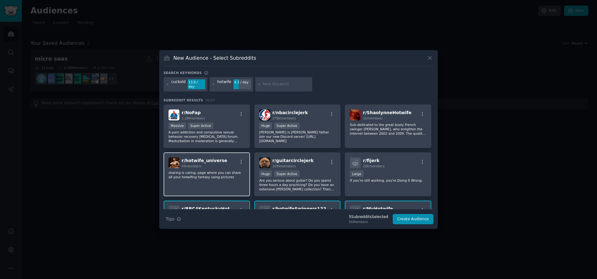
click at [193, 191] on div "r/ hotwife_universe 44 members sharing is caring, page where you can share all …" at bounding box center [207, 174] width 86 height 44
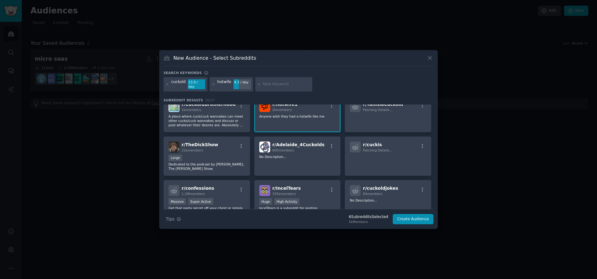
scroll to position [0, 0]
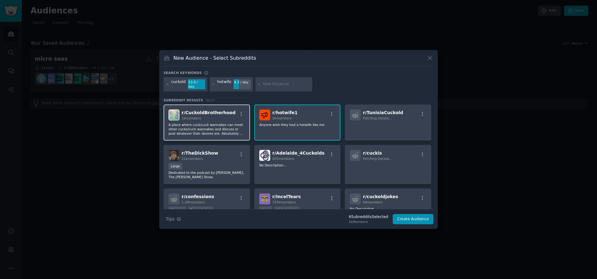
click at [228, 125] on p "A place where cuck/cuck wannabes can meet other cucks/cuck wannabes and discuss…" at bounding box center [207, 129] width 77 height 13
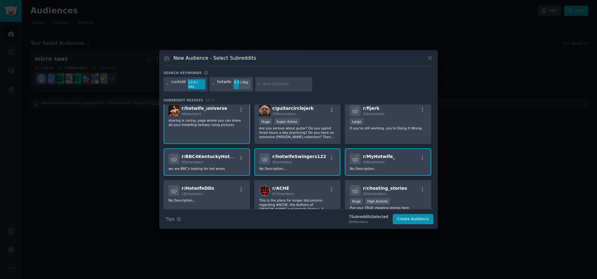
scroll to position [237, 0]
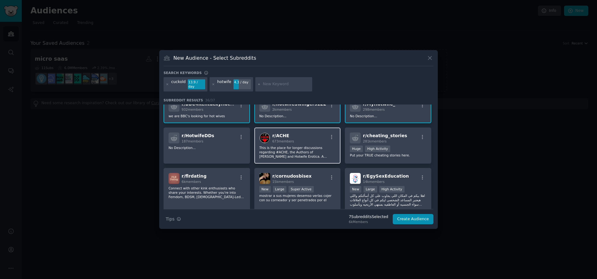
click at [317, 149] on p "This is the place for longer discussions regarding #ACHE, the Authors of [PERSO…" at bounding box center [297, 152] width 77 height 13
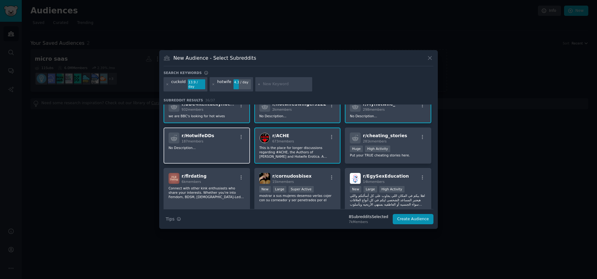
click at [230, 146] on p "No Description..." at bounding box center [207, 148] width 77 height 4
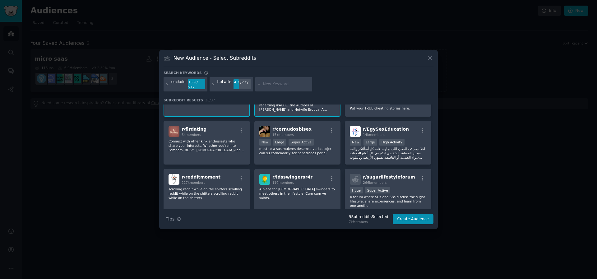
scroll to position [291, 0]
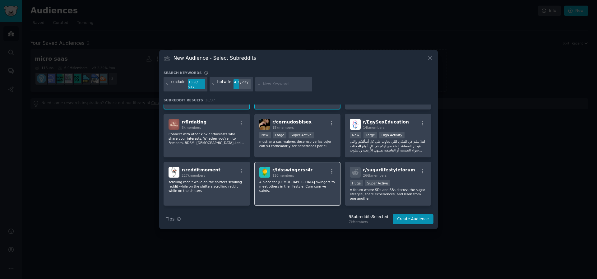
click at [314, 175] on div "r/ ldsswingersr4r 110 members" at bounding box center [297, 172] width 77 height 11
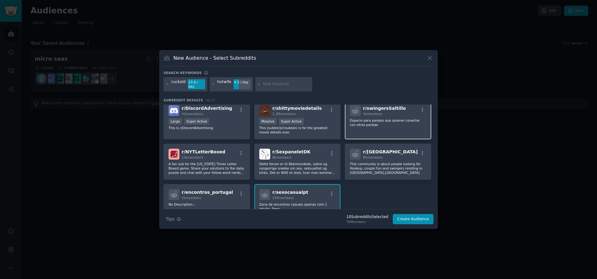
scroll to position [407, 0]
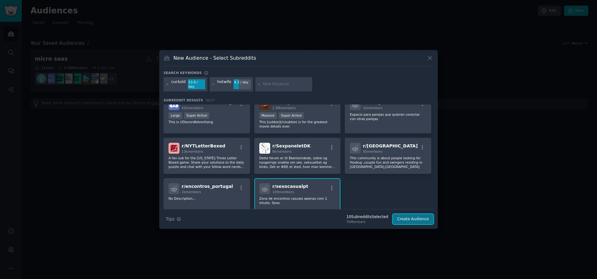
click at [410, 214] on button "Create Audience" at bounding box center [413, 219] width 41 height 11
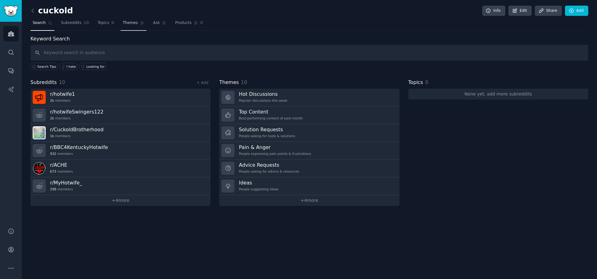
click at [128, 26] on link "Themes" at bounding box center [134, 24] width 26 height 13
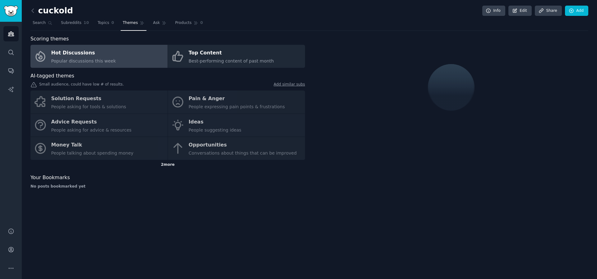
click at [161, 163] on div "2 more" at bounding box center [167, 165] width 275 height 10
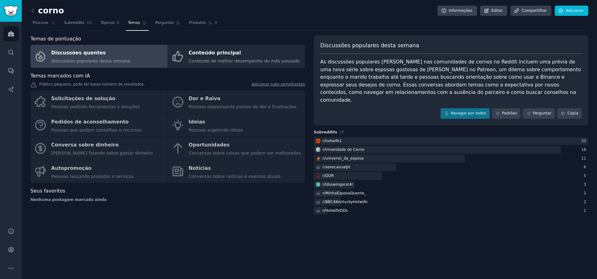
click at [389, 235] on div "corno Informações Editar Compartilhar Adicionar Procurar Subreddits 10 Tópicos …" at bounding box center [310, 139] width 576 height 279
click at [460, 77] on font "As discussões populares [PERSON_NAME] nas comunidades de cornos no Reddit inclu…" at bounding box center [451, 81] width 262 height 44
copy font "Binance"
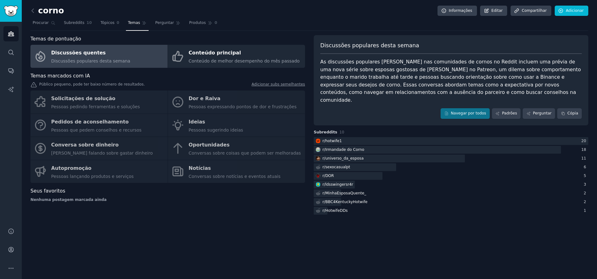
click at [386, 251] on div "corno Informações Editar Compartilhar Adicionar Procurar Subreddits 10 Tópicos …" at bounding box center [310, 139] width 576 height 279
click at [207, 100] on div "Solicitações de solução Pessoas pedindo ferramentas e soluções Dor e Raiva Pess…" at bounding box center [167, 137] width 275 height 92
click at [215, 101] on div "Solicitações de solução Pessoas pedindo ferramentas e soluções Dor e Raiva Pess…" at bounding box center [167, 137] width 275 height 92
click at [179, 118] on div "Solicitações de solução Pessoas pedindo ferramentas e soluções Dor e Raiva Pess…" at bounding box center [167, 137] width 275 height 92
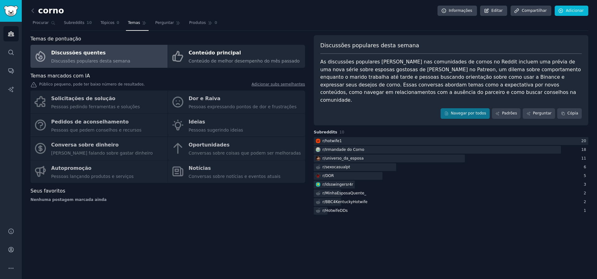
click at [108, 100] on div "Solicitações de solução Pessoas pedindo ferramentas e soluções Dor e Raiva Pess…" at bounding box center [167, 137] width 275 height 92
click at [203, 105] on div "Solicitações de solução Pessoas pedindo ferramentas e soluções Dor e Raiva Pess…" at bounding box center [167, 137] width 275 height 92
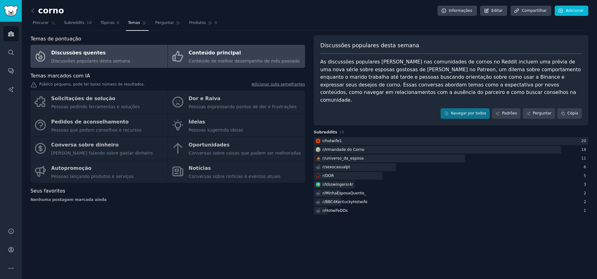
click at [222, 63] on font "Conteúdo de melhor desempenho do mês passado" at bounding box center [244, 60] width 111 height 5
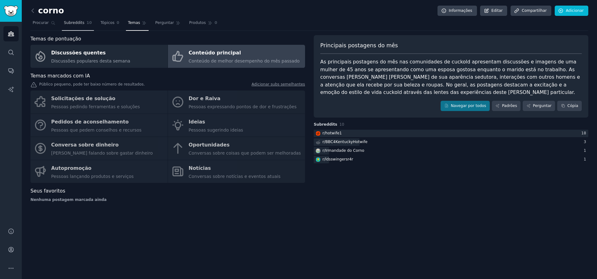
click at [84, 24] on link "Subreddits 10" at bounding box center [78, 24] width 32 height 13
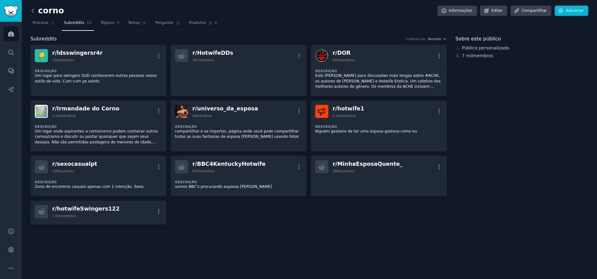
click at [35, 12] on icon at bounding box center [33, 10] width 7 height 7
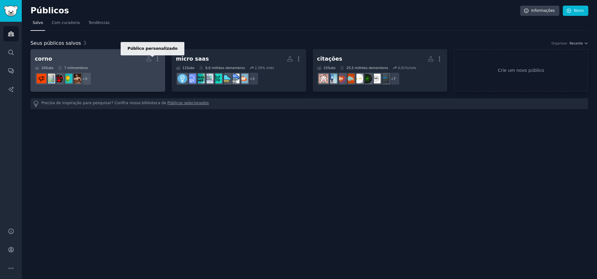
click at [151, 58] on icon at bounding box center [149, 59] width 7 height 7
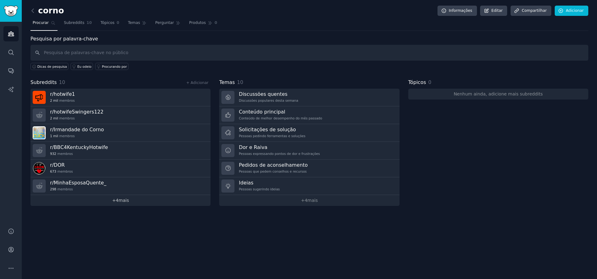
click at [122, 195] on link "+ 4 mais" at bounding box center [120, 200] width 180 height 11
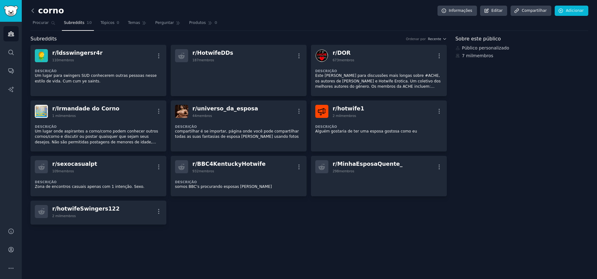
click at [30, 11] on icon at bounding box center [33, 10] width 7 height 7
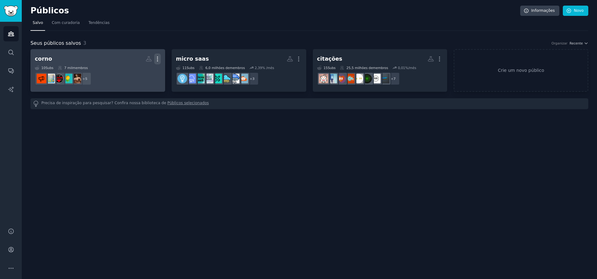
click at [156, 62] on icon "button" at bounding box center [157, 59] width 7 height 7
click at [140, 72] on p "Delete" at bounding box center [140, 72] width 14 height 7
